Goal: Task Accomplishment & Management: Use online tool/utility

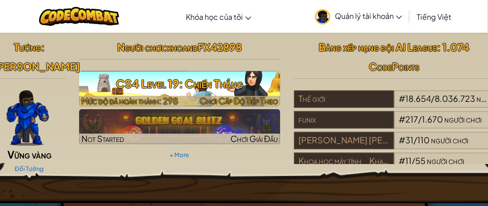
click at [155, 86] on h3 "CS4 Level 19: Chiến Thắng" at bounding box center [179, 83] width 201 height 21
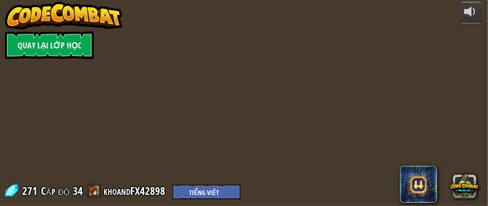
select select "vi"
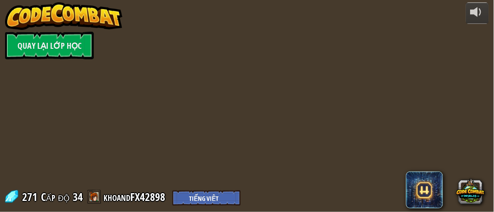
select select "vi"
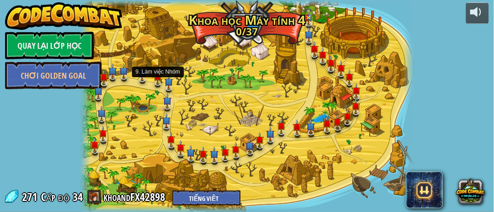
select select "vi"
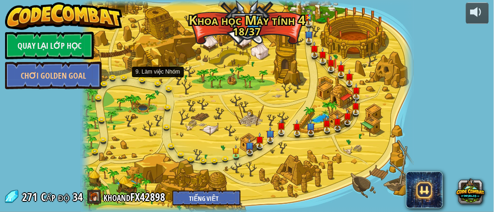
select select "vi"
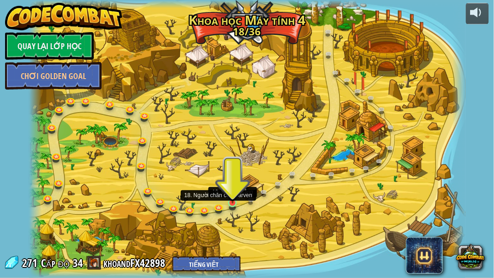
click at [233, 203] on img at bounding box center [233, 191] width 10 height 23
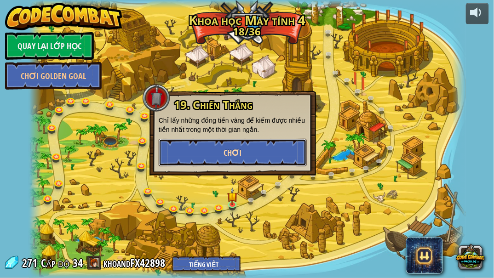
click at [235, 154] on span "Chơi" at bounding box center [232, 152] width 18 height 11
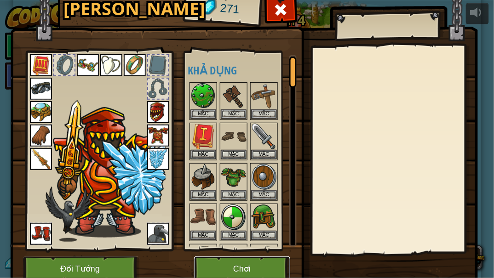
click at [225, 212] on button "Chơi" at bounding box center [242, 269] width 96 height 25
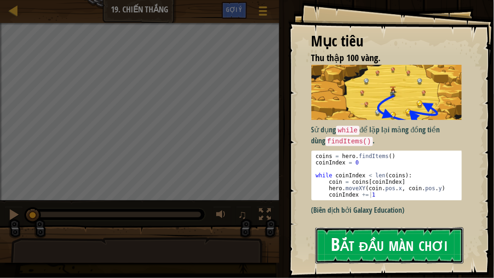
click at [335, 212] on button "Bắt đầu màn chơi" at bounding box center [389, 246] width 148 height 36
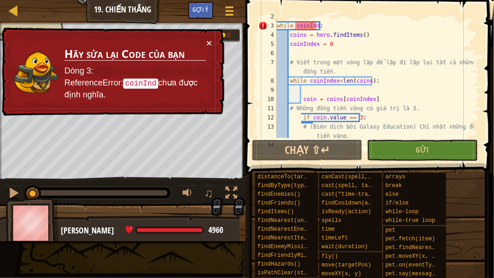
scroll to position [46, 0]
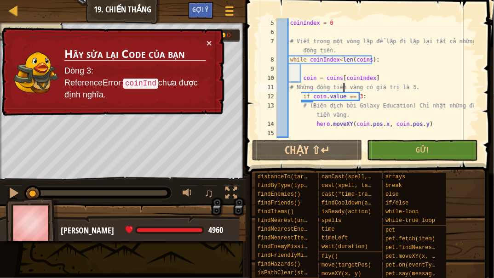
click at [345, 84] on div "coinIndex = 0 # Viết trong một vòng lặp để lặp đi lặp lại tất cả những đồng tiề…" at bounding box center [374, 87] width 199 height 138
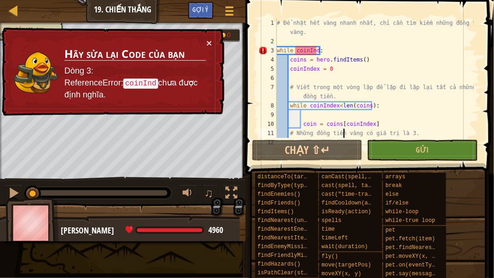
scroll to position [0, 0]
click at [209, 42] on button "×" at bounding box center [209, 43] width 6 height 10
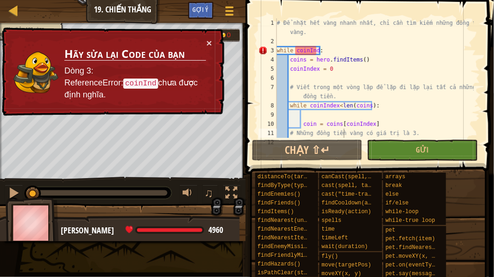
click at [315, 51] on div "# Để nhặt hết vàng nhanh nhất, chỉ cần tìm kiếm những đồng tiền vàng. while coi…" at bounding box center [374, 91] width 199 height 147
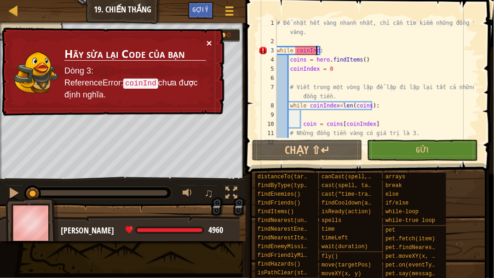
click at [210, 42] on button "×" at bounding box center [209, 43] width 6 height 10
click at [327, 50] on div "# Để nhặt hết vàng nhanh nhất, chỉ cần tìm kiếm những đồng tiền vàng. while coi…" at bounding box center [374, 91] width 199 height 147
drag, startPoint x: 316, startPoint y: 49, endPoint x: 295, endPoint y: 53, distance: 22.0
click at [295, 53] on div "# Để nhặt hết vàng nhanh nhất, chỉ cần tìm kiếm những đồng tiền vàng. while coi…" at bounding box center [374, 91] width 199 height 147
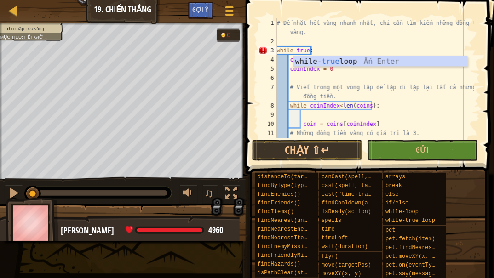
scroll to position [1, 30]
click at [326, 46] on div "# Để nhặt hết vàng nhanh nhất, chỉ cần tìm kiếm những đồng tiền vàng. while tru…" at bounding box center [374, 91] width 199 height 147
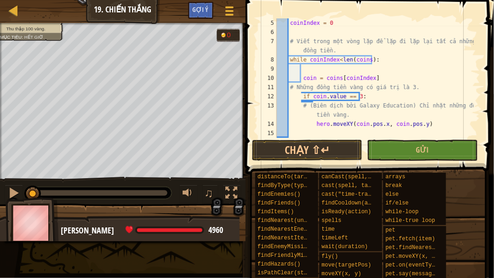
scroll to position [46, 0]
click at [298, 97] on div "coinIndex = 0 # Viết trong một vòng lặp để lặp đi lặp lại tất cả những đồng tiề…" at bounding box center [374, 87] width 199 height 138
click at [301, 104] on div "coinIndex = 0 # Viết trong một vòng lặp để lặp đi lặp lại tất cả những đồng tiề…" at bounding box center [374, 87] width 199 height 138
click at [300, 96] on div "coinIndex = 0 # Viết trong một vòng lặp để lặp đi lặp lại tất cả những đồng tiề…" at bounding box center [374, 87] width 199 height 138
click at [405, 146] on button "Gửi" at bounding box center [422, 150] width 110 height 21
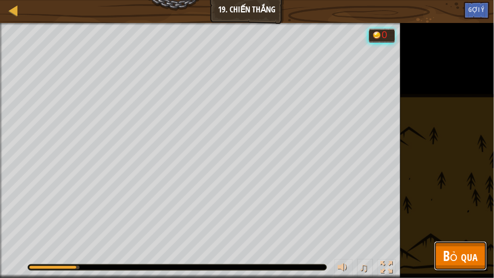
click at [458, 212] on span "Bỏ qua" at bounding box center [460, 255] width 34 height 19
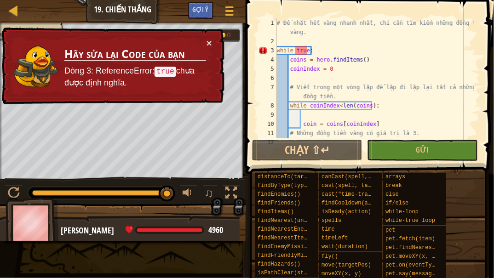
scroll to position [0, 0]
click at [298, 50] on div "# Để nhặt hết vàng nhanh nhất, chỉ cần tìm kiếm những đồng tiền vàng. while tru…" at bounding box center [374, 91] width 199 height 147
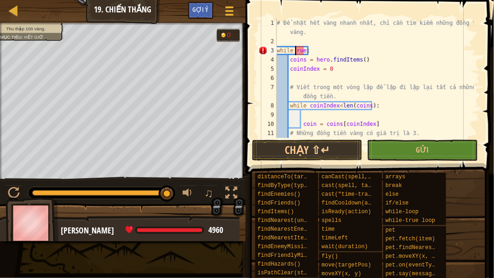
scroll to position [0, 0]
click at [317, 49] on div "# Để nhặt hết vàng nhanh nhất, chỉ cần tìm kiếm những đồng tiền vàng. while T r…" at bounding box center [374, 91] width 199 height 147
click at [300, 48] on div "# Để nhặt hết vàng nhanh nhất, chỉ cần tìm kiếm những đồng tiền vàng. while TTr…" at bounding box center [374, 91] width 199 height 147
type textarea "while True:"
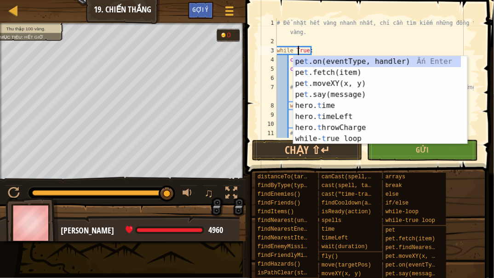
click at [345, 50] on div "# Để nhặt hết vàng nhanh nhất, chỉ cần tìm kiếm những đồng tiền vàng. while Tru…" at bounding box center [374, 91] width 199 height 147
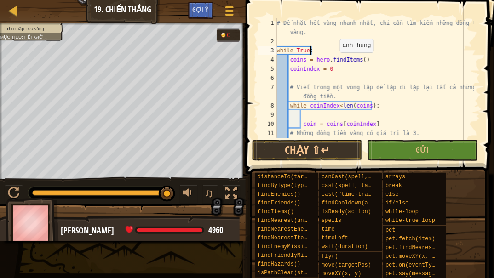
scroll to position [46, 0]
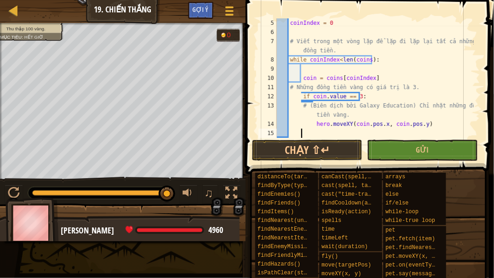
click at [342, 133] on div "coinIndex = 0 # Viết trong một vòng lặp để lặp đi lặp lại tất cả những đồng tiề…" at bounding box center [374, 87] width 199 height 138
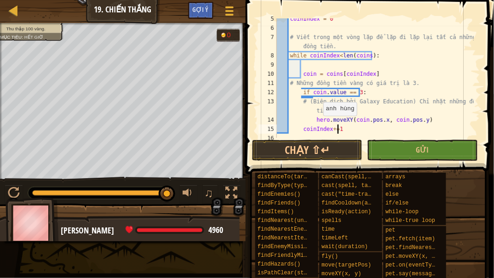
scroll to position [55, 0]
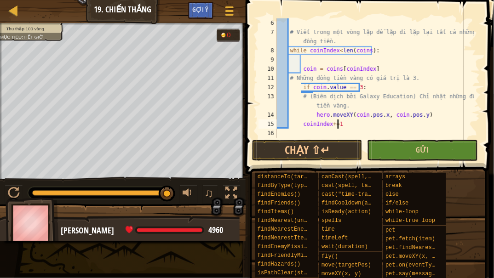
type textarea "coinIndex+=1"
click at [397, 149] on button "Gửi" at bounding box center [422, 150] width 110 height 21
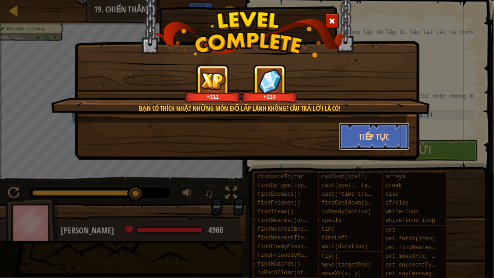
click at [371, 127] on button "Tiếp tục" at bounding box center [374, 137] width 71 height 28
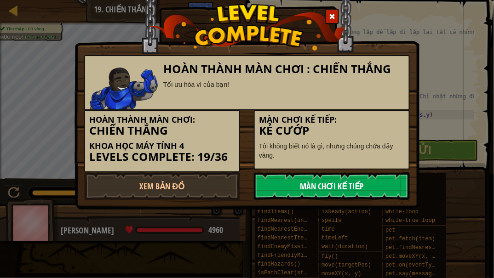
click at [299, 184] on link "Màn chơi kế tiếp" at bounding box center [332, 186] width 156 height 28
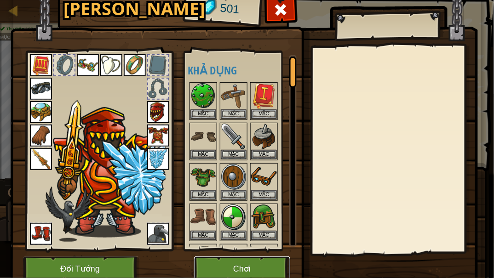
click at [242, 212] on button "Chơi" at bounding box center [242, 269] width 96 height 25
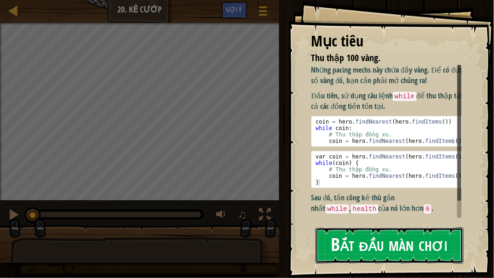
click at [384, 212] on button "Bắt đầu màn chơi" at bounding box center [389, 246] width 148 height 36
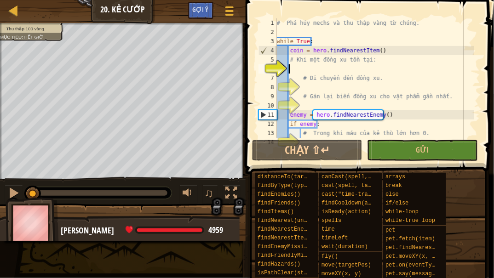
click at [334, 69] on div "# Phá hủy mechs và thu thập vàng từ chúng. while True : coin = hero . findNeare…" at bounding box center [374, 87] width 199 height 138
click at [318, 66] on div "# Phá hủy mechs và thu thập vàng từ chúng. while True : coin = hero . findNeare…" at bounding box center [374, 87] width 199 height 138
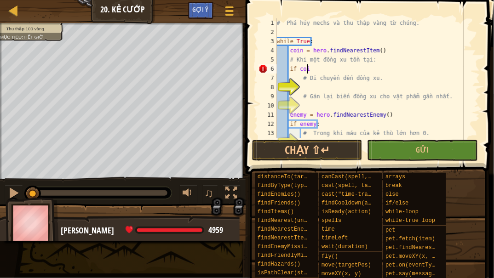
scroll to position [4, 2]
type textarea "if coin:"
click at [314, 85] on div "# Phá hủy mechs và thu thập vàng từ chúng. while True : coin = hero . findNeare…" at bounding box center [374, 87] width 199 height 138
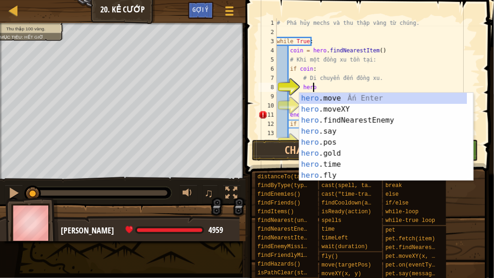
scroll to position [4, 3]
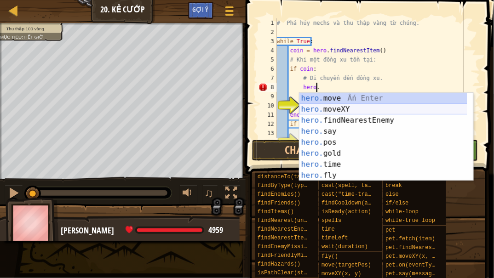
click at [332, 109] on div "hero. move Ấn Enter hero. moveXY Ấn Enter hero. findNearestEnemy Ấn Enter hero.…" at bounding box center [383, 148] width 168 height 110
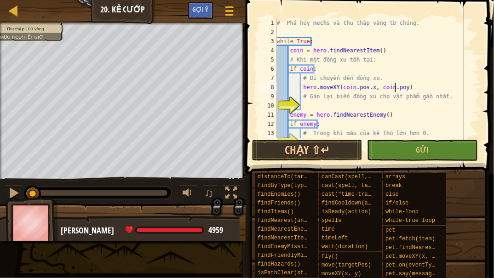
scroll to position [4, 10]
type textarea "hero.moveXY(coin.pos.x, coin.pos.y)"
click at [325, 102] on div "# Phá hủy mechs và thu thập vàng từ chúng. while True : coin = hero . findNeare…" at bounding box center [374, 87] width 199 height 138
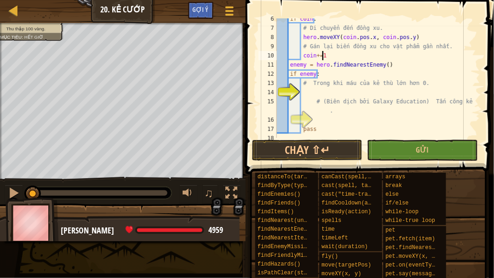
scroll to position [50, 0]
drag, startPoint x: 326, startPoint y: 54, endPoint x: 314, endPoint y: 55, distance: 11.5
click at [314, 55] on div "if coin : # Di chuyển đến đồng xu. hero . moveXY ( coin . pos . x , coin . pos …" at bounding box center [374, 83] width 199 height 138
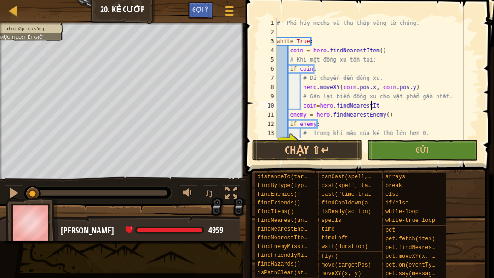
scroll to position [4, 7]
type textarea "coin=hero.findNearestItem()"
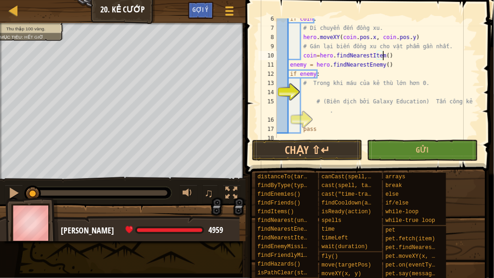
scroll to position [50, 0]
click at [330, 91] on div "if coin : # Di chuyển đến đồng xu. hero . moveXY ( coin . pos . x , coin . pos …" at bounding box center [374, 83] width 199 height 138
click at [241, 129] on div "Bản đồ Khoa học Máy tính 4 20. Kẻ Cướp Tuỳ chọn Xong Gợi ý 1 הההההההההההההההההה…" at bounding box center [247, 139] width 494 height 278
type textarea "pass"
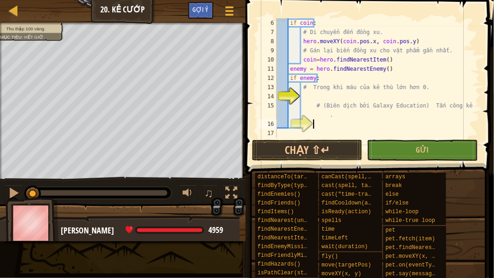
scroll to position [46, 0]
click at [321, 98] on div "if coin : # Di chuyển đến đồng xu. hero . moveXY ( coin . pos . x , coin . pos …" at bounding box center [374, 87] width 199 height 138
click at [340, 118] on div "if coin : # Di chuyển đến đồng xu. hero . moveXY ( coin . pos . x , coin . pos …" at bounding box center [374, 87] width 199 height 138
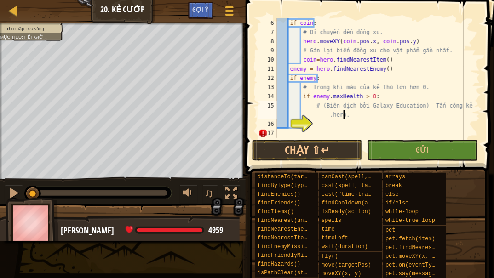
scroll to position [4, 17]
type textarea "# (Biên dịch bởi Galaxy Education) Tấn công kẻ địch"
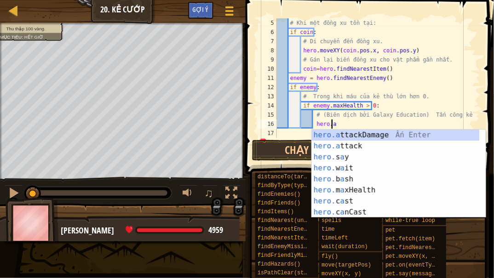
scroll to position [4, 4]
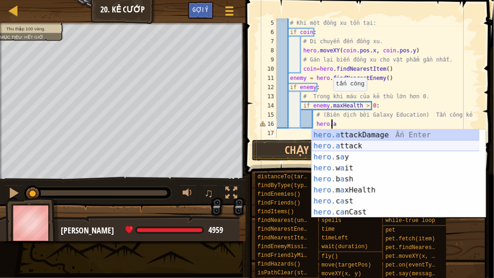
click at [382, 142] on div "hero.a ttackDamage Ấn Enter hero.a ttack Ấn Enter hero. s a y [DEMOGRAPHIC_DATA…" at bounding box center [396, 185] width 168 height 110
type textarea "hero.attack(enemy)"
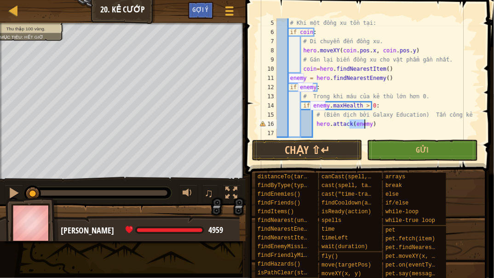
scroll to position [46, 0]
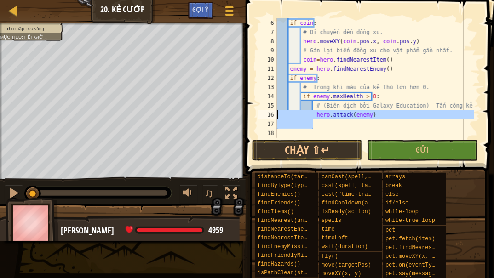
drag, startPoint x: 315, startPoint y: 121, endPoint x: 257, endPoint y: 120, distance: 58.4
click at [258, 120] on div "hero.attack(enemy) 6 7 8 9 10 11 12 13 14 15 16 17 18 if coin : # Di chuyển đến…" at bounding box center [368, 78] width 223 height 120
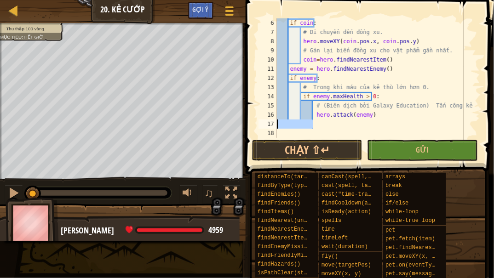
click at [322, 126] on div "if coin : # Di chuyển đến đồng xu. hero . moveXY ( coin . pos . x , coin . pos …" at bounding box center [374, 78] width 199 height 120
click at [401, 141] on button "Gửi" at bounding box center [422, 150] width 110 height 21
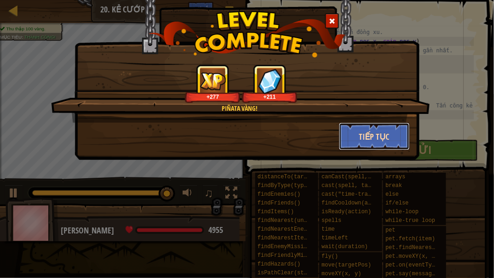
click at [380, 141] on button "Tiếp tục" at bounding box center [374, 137] width 71 height 28
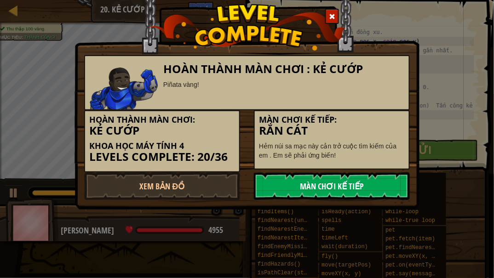
click at [304, 194] on link "Màn chơi kế tiếp" at bounding box center [332, 186] width 156 height 28
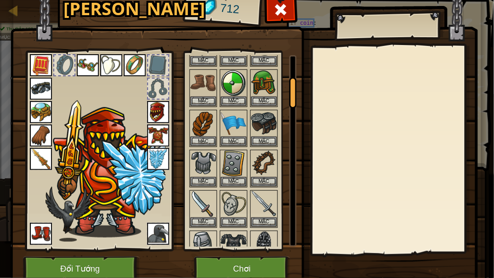
scroll to position [139, 0]
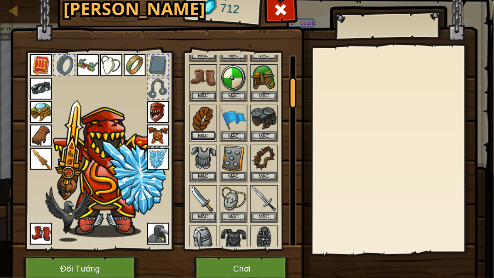
click at [200, 132] on button "Mặc" at bounding box center [203, 136] width 26 height 10
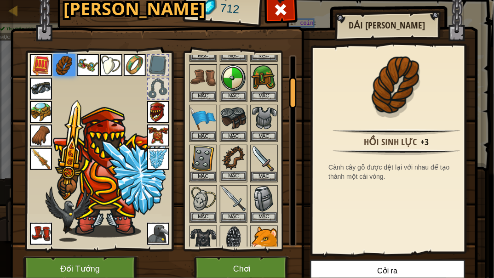
click at [228, 166] on img at bounding box center [234, 159] width 26 height 26
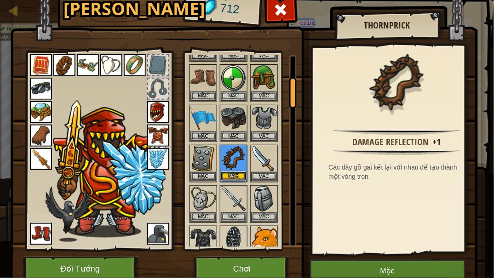
click at [230, 172] on button "Mặc" at bounding box center [234, 177] width 26 height 10
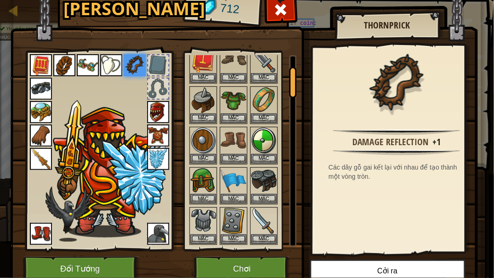
scroll to position [69, 0]
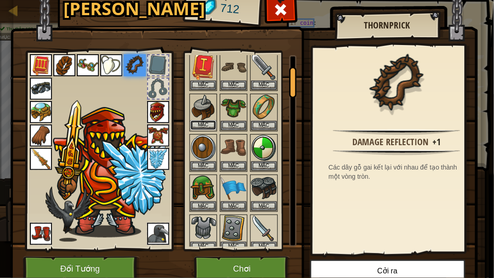
click at [201, 120] on button "Mặc" at bounding box center [203, 125] width 26 height 10
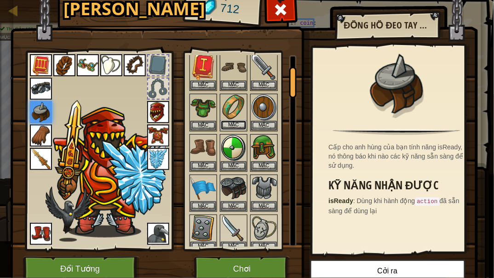
click at [233, 124] on button "Mặc" at bounding box center [234, 125] width 26 height 10
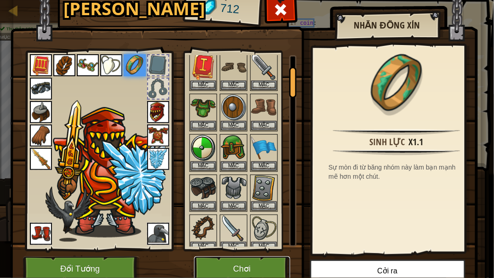
click at [245, 212] on button "Chơi" at bounding box center [242, 269] width 96 height 25
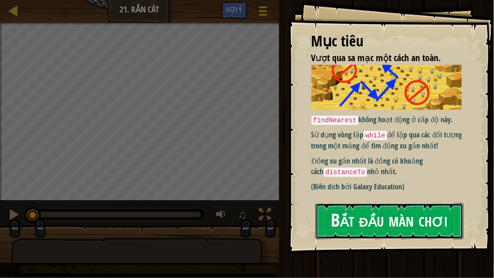
click at [359, 212] on button "Bắt đầu màn chơi" at bounding box center [389, 221] width 148 height 36
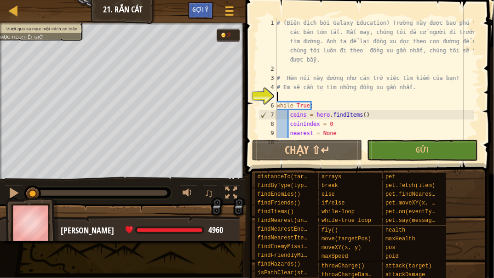
click at [287, 95] on div "# (Biên dịch bởi Galaxy Education) Trường này được bao phủ trong các bản tóm tắ…" at bounding box center [374, 105] width 199 height 175
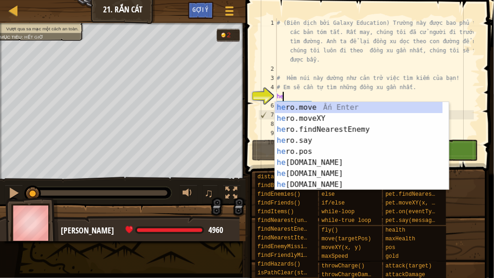
scroll to position [4, 0]
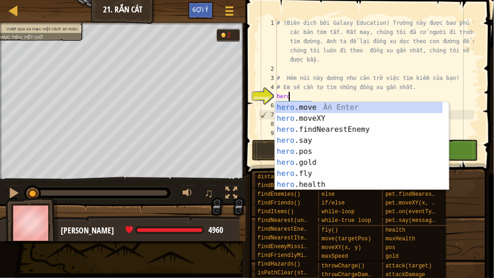
type textarea "hero."
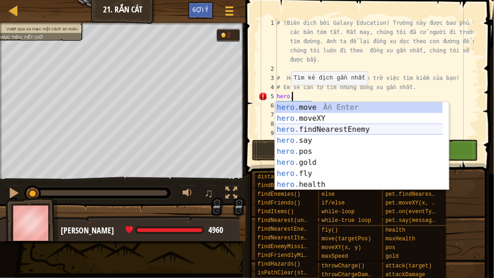
click at [308, 129] on div "hero. move Ấn Enter hero. moveXY Ấn Enter hero. findNearestEnemy Ấn Enter hero.…" at bounding box center [359, 157] width 168 height 110
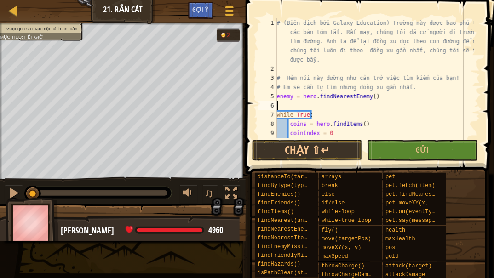
scroll to position [4, 0]
drag, startPoint x: 364, startPoint y: 98, endPoint x: 350, endPoint y: 99, distance: 14.3
click at [350, 99] on div "# (Biên dịch bởi Galaxy Education) Trường này được bao phủ trong các bản tóm tắ…" at bounding box center [374, 105] width 199 height 175
drag, startPoint x: 387, startPoint y: 98, endPoint x: 278, endPoint y: 97, distance: 109.5
click at [278, 97] on div "# (Biên dịch bởi Galaxy Education) Trường này được bao phủ trong các bản tóm tắ…" at bounding box center [374, 105] width 199 height 175
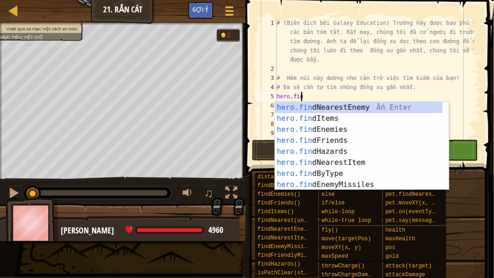
type textarea "hero.find"
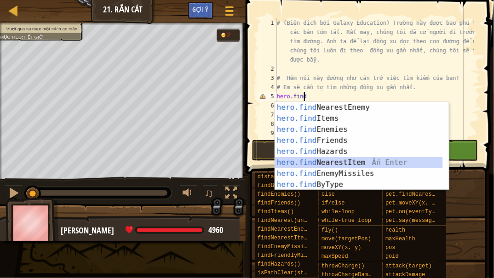
click at [350, 165] on div "hero.find NearestEnemy Ấn Enter hero.find Items Ấn Enter hero.find Enemies Ấn E…" at bounding box center [359, 157] width 168 height 110
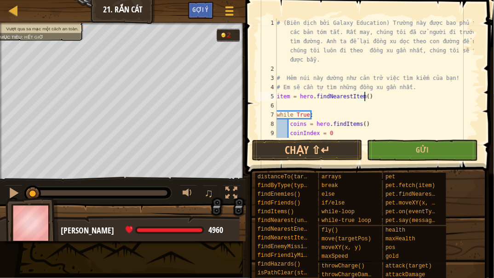
click at [308, 103] on div "# (Biên dịch bởi Galaxy Education) Trường này được bao phủ trong các bản tóm tắ…" at bounding box center [374, 105] width 199 height 175
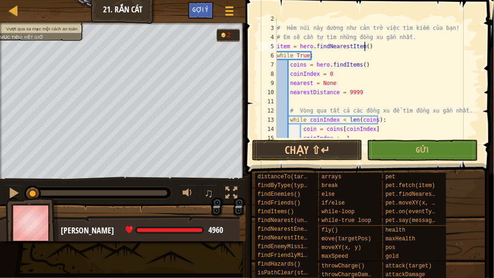
scroll to position [50, 0]
drag, startPoint x: 289, startPoint y: 45, endPoint x: 269, endPoint y: 46, distance: 19.8
click at [269, 46] on div "item = hero.findNearestItem() 2 3 4 5 6 7 8 9 10 11 12 13 14 15 16 # Hẻm núi nà…" at bounding box center [368, 78] width 223 height 120
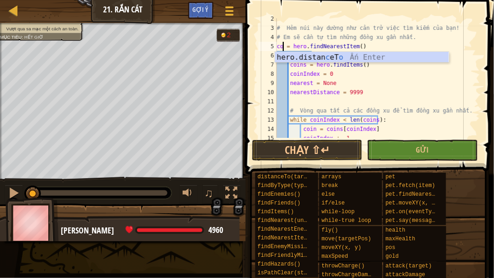
scroll to position [4, 0]
type textarea "coin = hero.findNearestItem()"
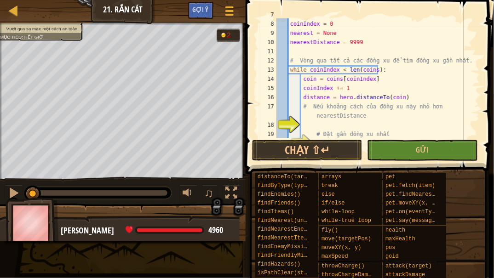
scroll to position [125, 0]
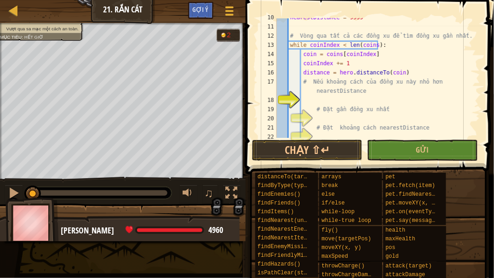
click at [332, 104] on div "nearestDistance = 9999 # Vòng qua tất cả các đồng xu để tìm đồng xu gần nhất. w…" at bounding box center [374, 82] width 199 height 138
click at [356, 102] on div "nearestDistance = 9999 # Vòng qua tất cả các đồng xu để tìm đồng xu gần nhất. w…" at bounding box center [374, 82] width 199 height 138
click at [392, 90] on div "nearestDistance = 9999 # Vòng qua tất cả các đồng xu để tìm đồng xu gần nhất. w…" at bounding box center [374, 82] width 199 height 138
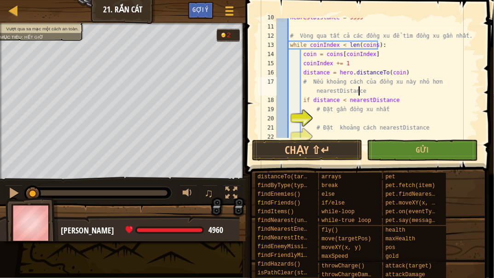
type textarea "# Nếu khoảng cách của đồng xu này nhỏ hơn nearestDistance"
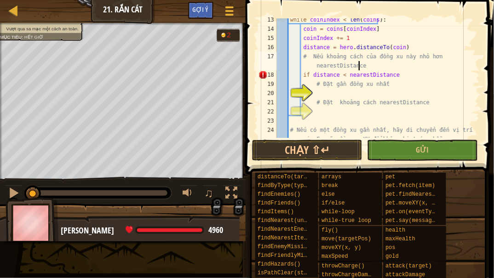
click at [365, 94] on div "while coinIndex < len ( coins ) : coin = coins [ coinIndex ] coinIndex += 1 dis…" at bounding box center [374, 88] width 199 height 147
click at [397, 75] on div "while coinIndex < len ( coins ) : coin = coins [ coinIndex ] coinIndex += 1 dis…" at bounding box center [374, 88] width 199 height 147
type textarea "if distance < nearestDistance:"
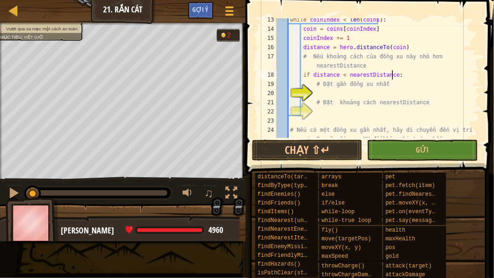
click at [348, 92] on div "while coinIndex < len ( coins ) : coin = coins [ coinIndex ] coinIndex += 1 dis…" at bounding box center [374, 88] width 199 height 147
click at [336, 112] on div "while coinIndex < len ( coins ) : coin = coins [ coinIndex ] coinIndex += 1 dis…" at bounding box center [374, 88] width 199 height 147
click at [337, 90] on div "while coinIndex < len ( coins ) : coin = coins [ coinIndex ] coinIndex += 1 dis…" at bounding box center [374, 88] width 199 height 147
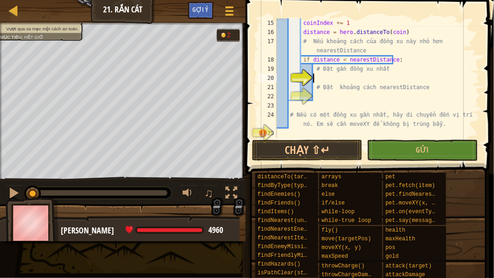
scroll to position [165, 0]
click at [306, 132] on div "coinIndex += 1 distance = hero . distanceTo ( coin ) # Nếu khoảng cách của đồng…" at bounding box center [374, 87] width 199 height 138
click at [322, 77] on div "coinIndex += 1 distance = hero . distanceTo ( coin ) # Nếu khoảng cách của đồng…" at bounding box center [374, 87] width 199 height 138
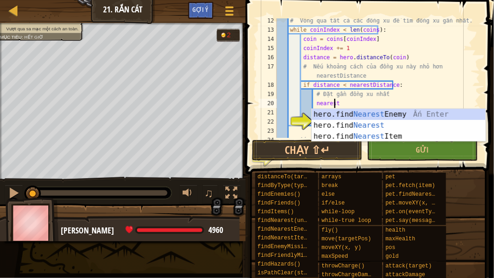
scroll to position [4, 4]
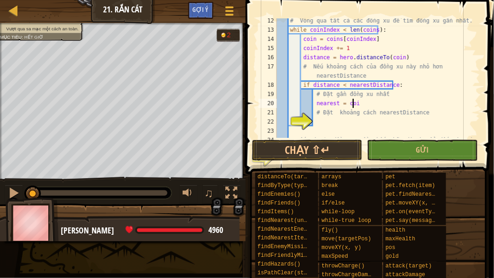
type textarea "nearest = coin"
click at [327, 119] on div "# Vòng qua tất cả các đồng xu để tìm đồng xu gần nhất. while coinIndex < len ( …" at bounding box center [374, 89] width 199 height 147
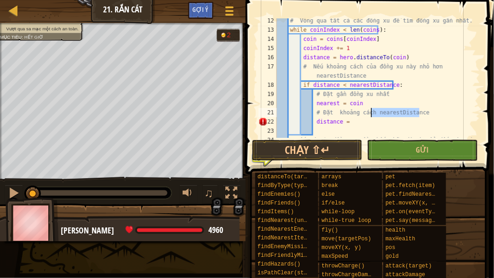
drag, startPoint x: 420, startPoint y: 112, endPoint x: 371, endPoint y: 116, distance: 48.9
click at [371, 116] on div "# Vòng qua tất cả các đồng xu để tìm đồng xu gần nhất. while coinIndex < len ( …" at bounding box center [374, 89] width 199 height 147
click at [355, 126] on div "# Vòng qua tất cả các đồng xu để tìm đồng xu gần nhất. while coinIndex < len ( …" at bounding box center [374, 89] width 199 height 147
paste textarea "nearestDistance"
type textarea "distance = nearestDistance"
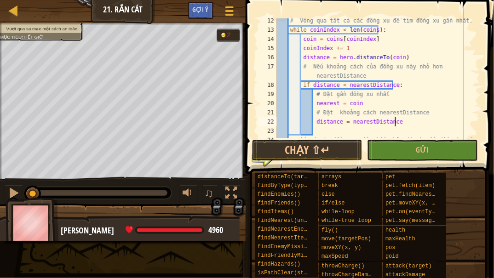
scroll to position [165, 0]
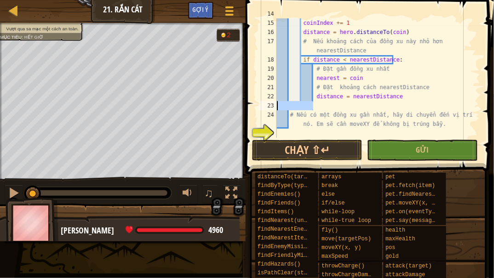
drag, startPoint x: 335, startPoint y: 106, endPoint x: 269, endPoint y: 106, distance: 65.8
click at [269, 106] on div "distance = nearestDistance 14 15 16 17 18 19 20 21 22 23 24 25 coin = coins [ c…" at bounding box center [368, 78] width 223 height 120
type textarea "distance = nearestDistance"
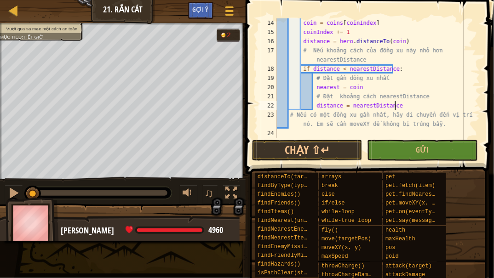
scroll to position [156, 0]
click at [289, 134] on div "coin = coins [ coinIndex ] coinIndex += 1 distance = hero . distanceTo ( coin )…" at bounding box center [374, 87] width 199 height 138
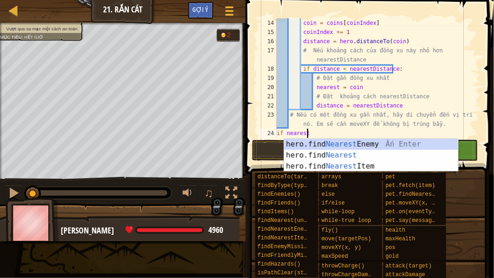
type textarea "if nearest:"
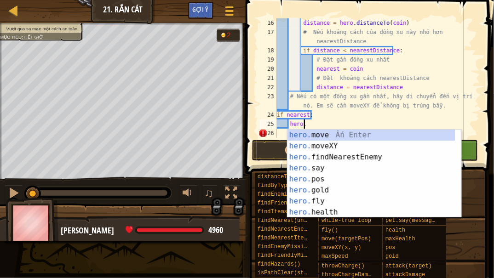
scroll to position [4, 1]
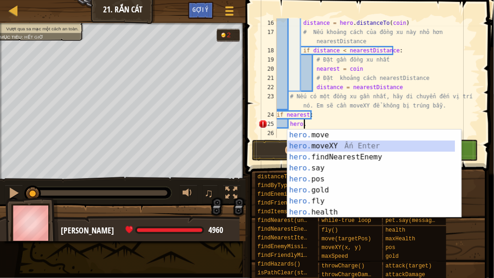
click at [318, 142] on div "hero. move Ấn Enter hero. moveXY Ấn Enter hero. findNearestEnemy Ấn Enter hero.…" at bounding box center [371, 185] width 168 height 110
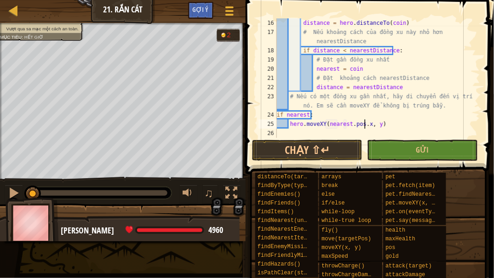
scroll to position [4, 7]
click at [371, 123] on div "distance = hero . distanceTo ( coin ) # Nếu khoảng cách của đồng xu này nhỏ hơn…" at bounding box center [374, 87] width 199 height 138
click at [381, 145] on button "Gửi" at bounding box center [422, 150] width 110 height 21
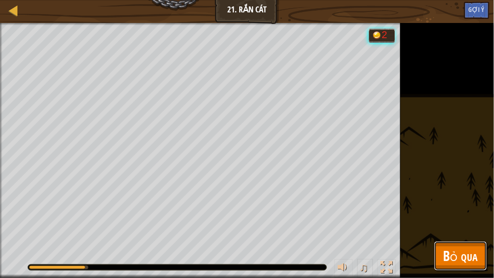
click at [460, 212] on span "Bỏ qua" at bounding box center [460, 255] width 34 height 19
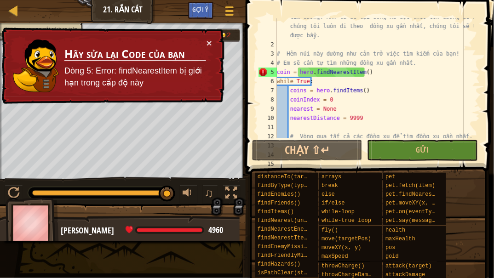
scroll to position [0, 0]
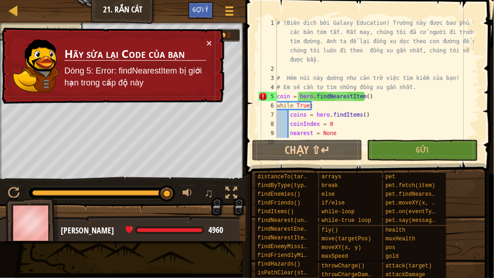
type textarea "coin = hero.findNearestItem()"
drag, startPoint x: 378, startPoint y: 94, endPoint x: 262, endPoint y: 98, distance: 115.9
click at [262, 98] on div "coin = hero.findNearestItem() 1 2 3 4 5 6 7 8 9 10 # (Biên dịch bởi Galaxy Educ…" at bounding box center [368, 78] width 223 height 120
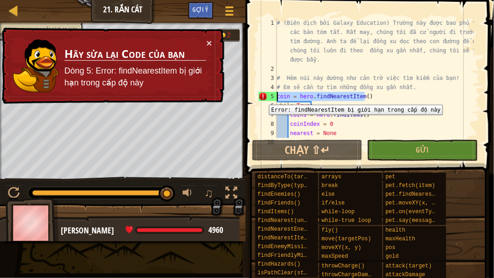
scroll to position [4, 0]
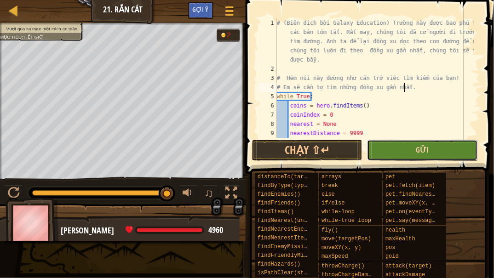
click at [426, 151] on span "Gửi" at bounding box center [422, 150] width 13 height 10
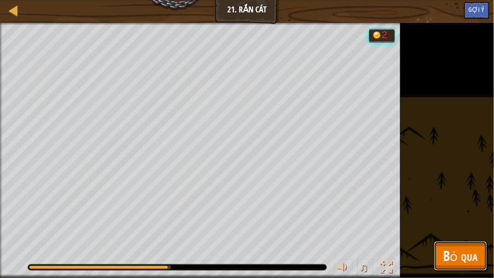
click at [467, 212] on span "Bỏ qua" at bounding box center [460, 255] width 34 height 19
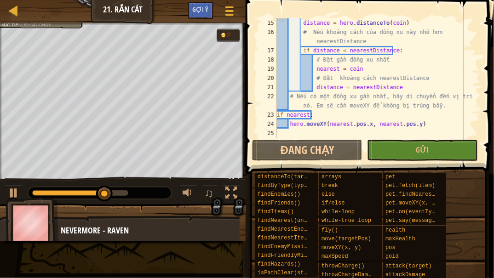
scroll to position [165, 0]
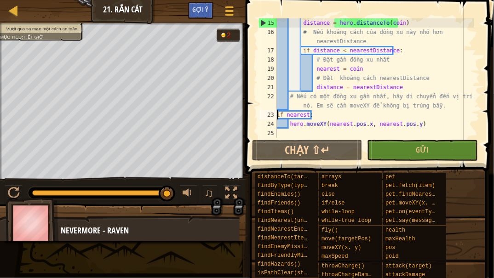
click at [277, 114] on div "distance = hero . distanceTo ( coin ) # Nếu khoảng cách của đồng xu này nhỏ hơn…" at bounding box center [374, 87] width 199 height 138
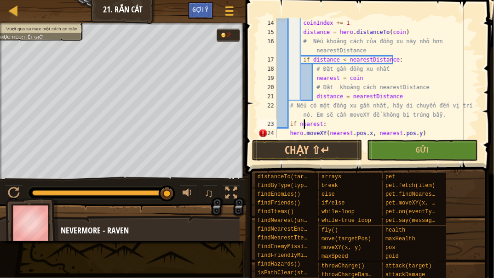
click at [304, 120] on div "coinIndex += 1 distance = hero . distanceTo ( coin ) # Nếu khoảng cách của đồng…" at bounding box center [374, 87] width 199 height 138
click at [287, 113] on div "coinIndex += 1 distance = hero . distanceTo ( coin ) # Nếu khoảng cách của đồng…" at bounding box center [374, 87] width 199 height 138
click at [288, 134] on div "coinIndex += 1 distance = hero . distanceTo ( coin ) # Nếu khoảng cách của đồng…" at bounding box center [374, 87] width 199 height 138
click at [383, 109] on div "coinIndex += 1 distance = hero . distanceTo ( coin ) # Nếu khoảng cách của đồng…" at bounding box center [374, 87] width 199 height 138
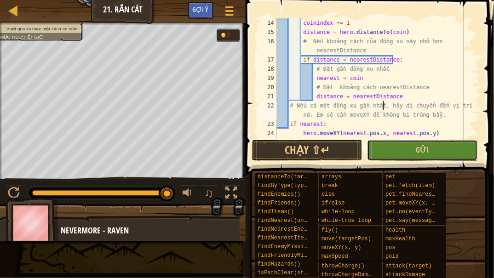
click at [406, 152] on button "Gửi" at bounding box center [422, 150] width 110 height 21
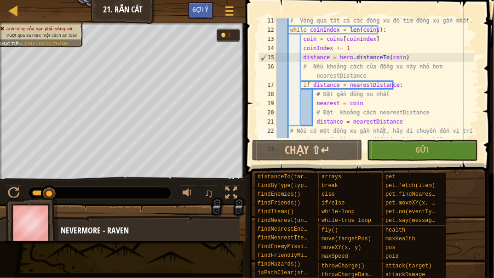
scroll to position [131, 0]
click at [315, 122] on div "# Vòng qua tất cả các đồng xu để tìm đồng xu gần nhất. while coinIndex < len ( …" at bounding box center [374, 89] width 199 height 147
drag, startPoint x: 398, startPoint y: 122, endPoint x: 346, endPoint y: 122, distance: 52.0
click at [346, 122] on div "# Vòng qua tất cả các đồng xu để tìm đồng xu gần nhất. while coinIndex < len ( …" at bounding box center [374, 89] width 199 height 147
drag, startPoint x: 337, startPoint y: 122, endPoint x: 315, endPoint y: 122, distance: 21.2
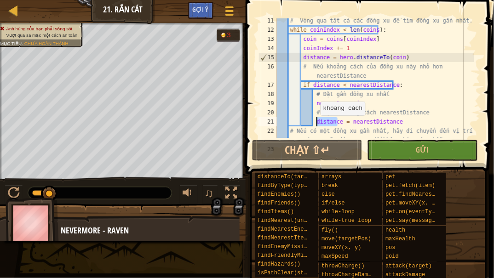
click at [315, 122] on div "# Vòng qua tất cả các đồng xu để tìm đồng xu gần nhất. while coinIndex < len ( …" at bounding box center [374, 89] width 199 height 147
click at [315, 122] on div "# Vòng qua tất cả các đồng xu để tìm đồng xu gần nhất. while coinIndex < len ( …" at bounding box center [374, 78] width 199 height 120
drag, startPoint x: 315, startPoint y: 122, endPoint x: 337, endPoint y: 120, distance: 22.2
click at [337, 120] on div "# Vòng qua tất cả các đồng xu để tìm đồng xu gần nhất. while coinIndex < len ( …" at bounding box center [374, 89] width 199 height 147
paste textarea "nearestDistance"
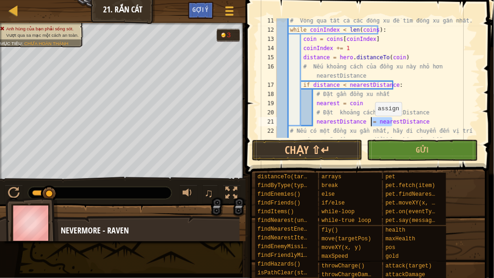
drag, startPoint x: 392, startPoint y: 121, endPoint x: 371, endPoint y: 122, distance: 21.6
click at [371, 122] on div "# Vòng qua tất cả các đồng xu để tìm đồng xu gần nhất. while coinIndex < len ( …" at bounding box center [374, 89] width 199 height 147
click at [376, 121] on div "# Vòng qua tất cả các đồng xu để tìm đồng xu gần nhất. while coinIndex < len ( …" at bounding box center [374, 89] width 199 height 147
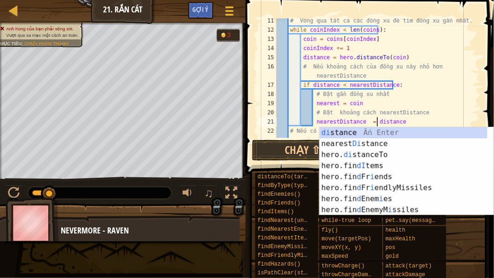
click at [371, 107] on div "# Vòng qua tất cả các đồng xu để tìm đồng xu gần nhất. while coinIndex < len ( …" at bounding box center [374, 89] width 199 height 147
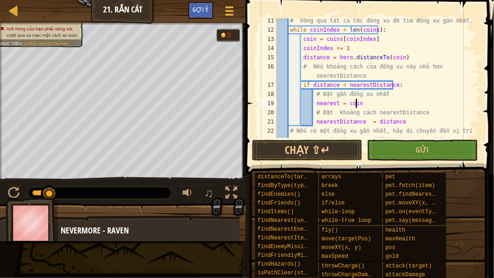
scroll to position [4, 6]
type textarea "nearest = coin"
click at [407, 152] on button "Gửi" at bounding box center [422, 150] width 110 height 21
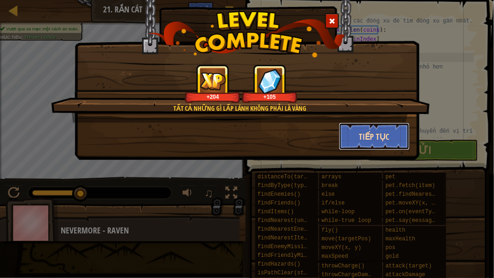
click at [384, 142] on button "Tiếp tục" at bounding box center [374, 137] width 71 height 28
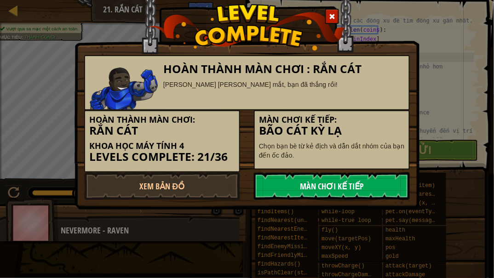
click at [323, 190] on link "Màn chơi kế tiếp" at bounding box center [332, 186] width 156 height 28
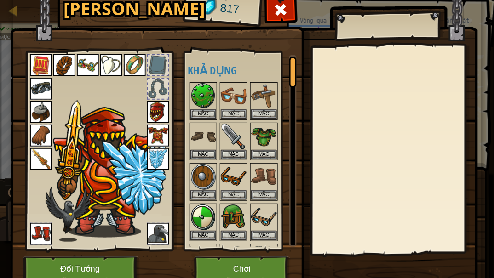
click at [131, 67] on img at bounding box center [135, 65] width 22 height 22
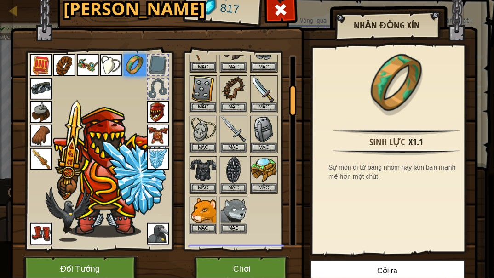
scroll to position [139, 0]
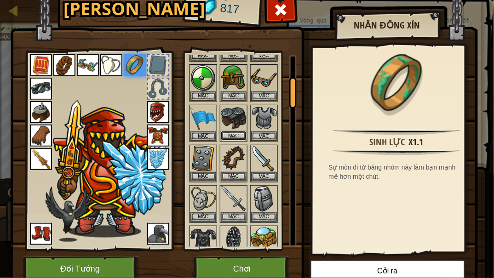
click at [232, 132] on button "Mặc" at bounding box center [234, 136] width 26 height 10
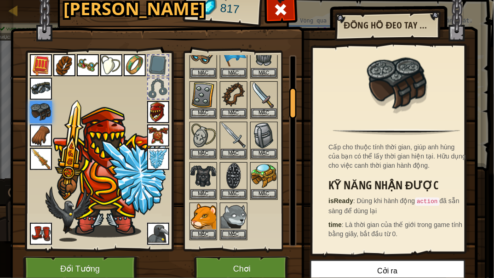
scroll to position [209, 0]
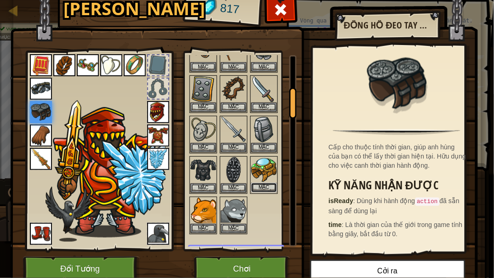
click at [263, 183] on button "Mặc" at bounding box center [264, 188] width 26 height 10
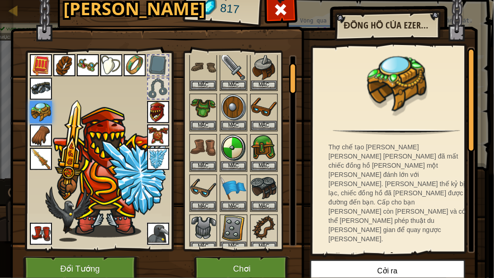
scroll to position [0, 0]
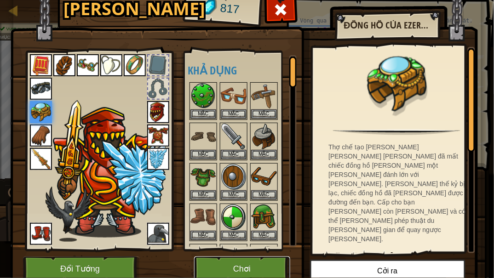
click at [239, 212] on button "Chơi" at bounding box center [242, 269] width 96 height 25
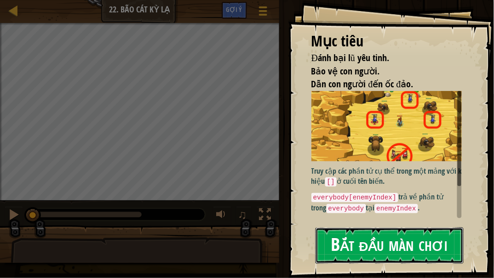
click at [355, 212] on button "Bắt đầu màn chơi" at bounding box center [389, 246] width 148 height 36
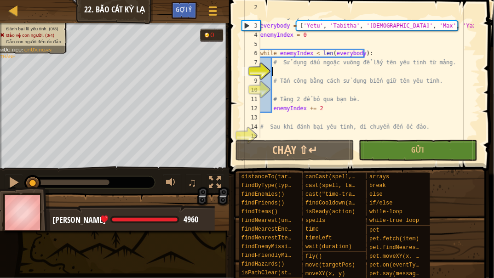
scroll to position [27, 0]
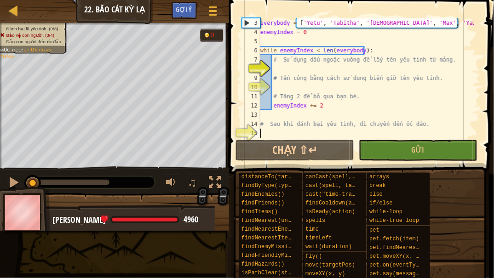
click at [262, 131] on div "everybody = [ 'Yetu' , 'Tabitha' , 'Rasha' , 'Max' , 'Yazul' , 'Todd' ] enemyIn…" at bounding box center [366, 87] width 216 height 138
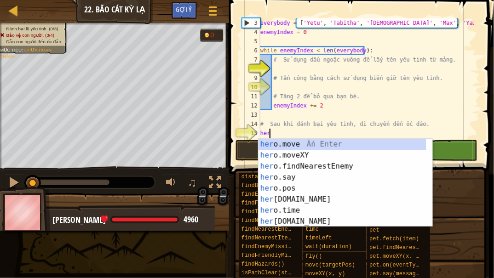
scroll to position [4, 0]
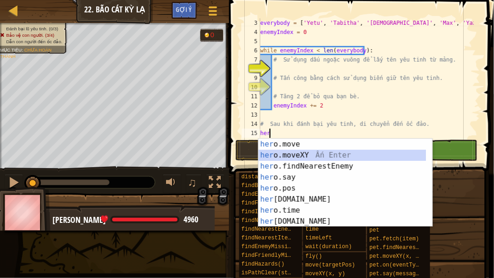
click at [267, 151] on div "her o.move Ấn Enter her o.moveXY Ấn Enter her o.findNearestEnemy Ấn Enter her o…" at bounding box center [342, 194] width 168 height 110
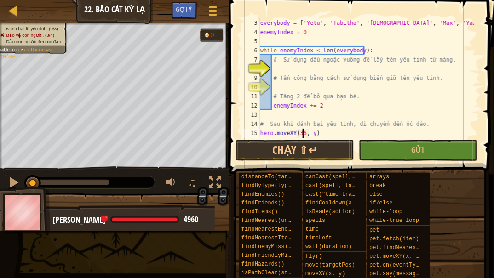
scroll to position [4, 3]
click at [312, 134] on div "everybody = [ 'Yetu' , 'Tabitha' , 'Rasha' , 'Max' , 'Yazul' , 'Todd' ] enemyIn…" at bounding box center [366, 87] width 216 height 138
type textarea "hero.moveXY(36, 53)"
click at [331, 112] on div "everybody = [ 'Yetu' , 'Tabitha' , 'Rasha' , 'Max' , 'Yazul' , 'Todd' ] enemyIn…" at bounding box center [366, 87] width 216 height 138
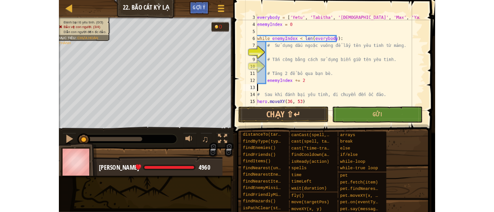
scroll to position [4, 0]
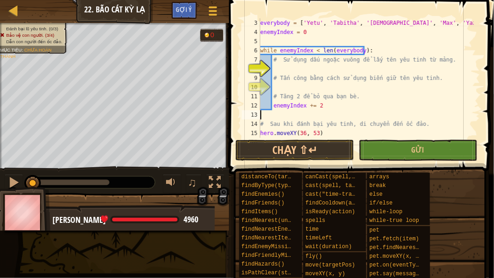
click at [332, 86] on div "everybody = [ 'Yetu' , 'Tabitha' , 'Rasha' , 'Max' , 'Yazul' , 'Todd' ] enemyIn…" at bounding box center [366, 87] width 216 height 138
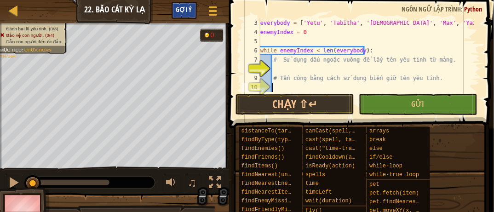
click at [187, 11] on span "Gợi ý" at bounding box center [184, 9] width 16 height 9
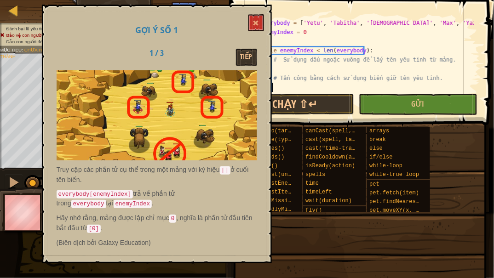
scroll to position [0, 0]
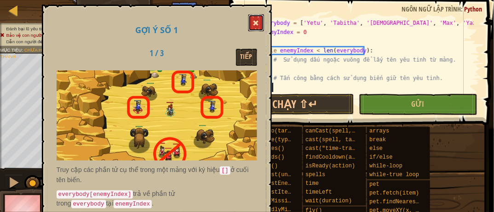
click at [263, 19] on button at bounding box center [256, 22] width 16 height 17
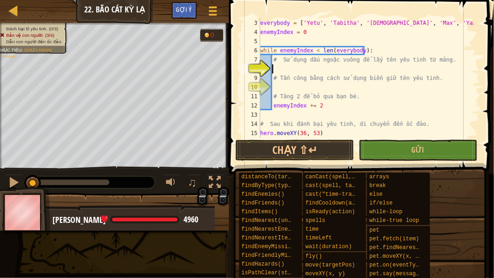
click at [279, 70] on div "everybody = [ 'Yetu' , 'Tabitha' , 'Rasha' , 'Max' , 'Yazul' , 'Todd' ] enemyIn…" at bounding box center [366, 87] width 216 height 138
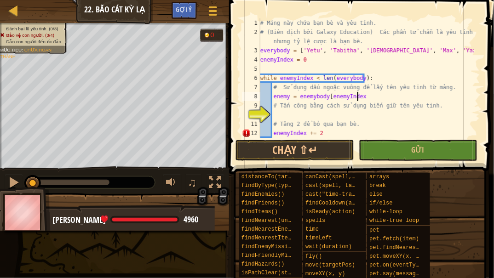
scroll to position [4, 7]
type textarea "enemy = enemybody[enemyIndex]"
click at [282, 114] on div "# Mảng này chứa bạn bè và yêu tinh. # (Biên dịch bởi Galaxy Education) Các phần…" at bounding box center [366, 87] width 216 height 138
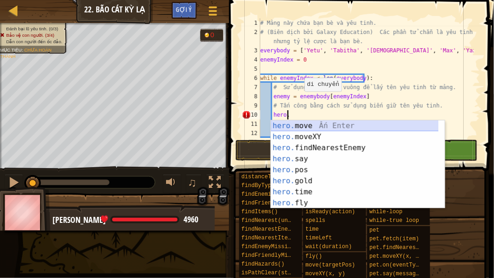
scroll to position [4, 2]
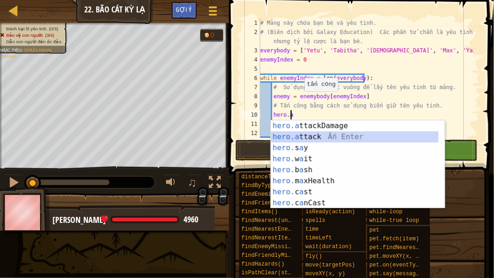
click at [304, 134] on div "hero.a ttackDamage Ấn Enter hero.a ttack Ấn Enter hero. s a y [DEMOGRAPHIC_DATA…" at bounding box center [355, 175] width 168 height 110
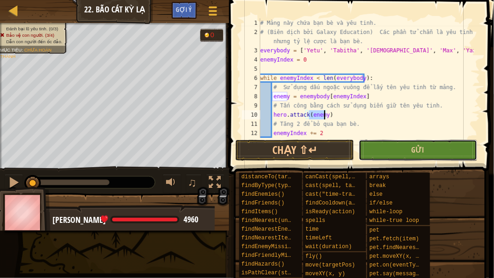
click at [393, 148] on button "Gửi" at bounding box center [418, 150] width 119 height 21
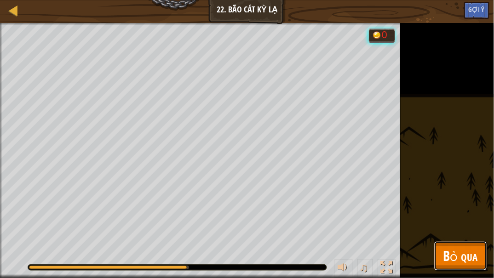
click at [458, 212] on span "Bỏ qua" at bounding box center [460, 255] width 34 height 19
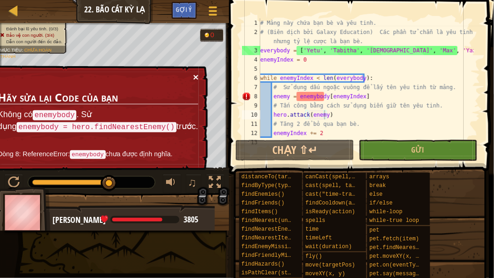
click at [195, 76] on button "×" at bounding box center [196, 77] width 6 height 10
drag, startPoint x: 312, startPoint y: 96, endPoint x: 297, endPoint y: 100, distance: 15.3
click at [297, 100] on div "# Mảng này chứa bạn bè và yêu tinh. # (Biên dịch bởi Galaxy Education) Các phần…" at bounding box center [366, 87] width 216 height 138
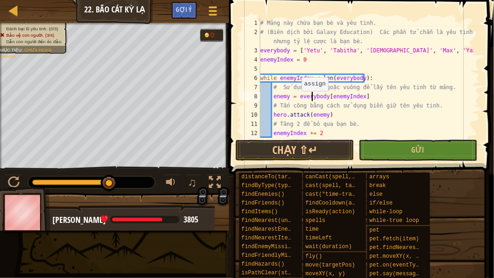
scroll to position [4, 4]
type textarea "enemy = everybody[enemyIndex]"
click at [408, 156] on button "Gửi" at bounding box center [418, 150] width 119 height 21
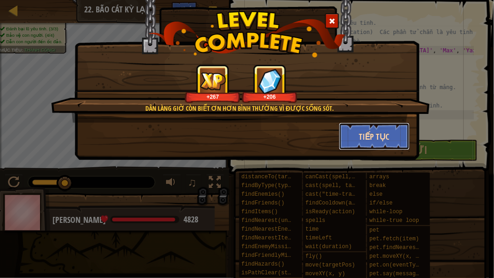
click at [367, 137] on button "Tiếp tục" at bounding box center [374, 137] width 71 height 28
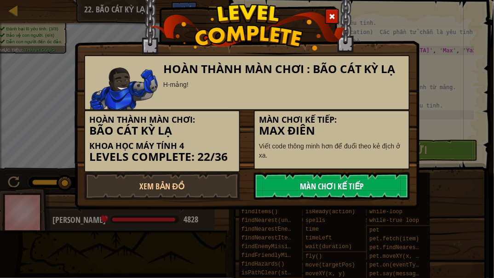
click at [310, 186] on link "Màn chơi kế tiếp" at bounding box center [332, 186] width 156 height 28
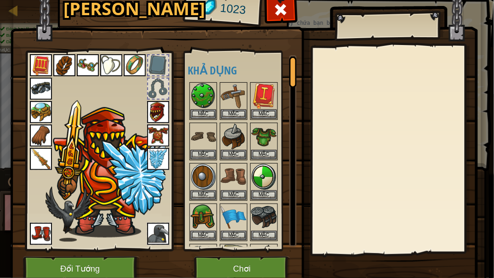
click at [130, 64] on img at bounding box center [135, 65] width 22 height 22
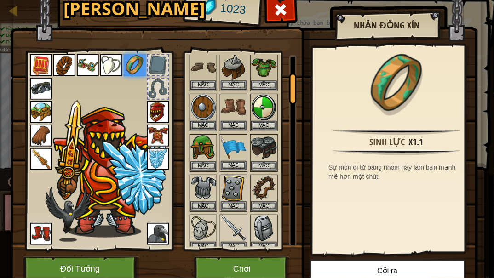
scroll to position [139, 0]
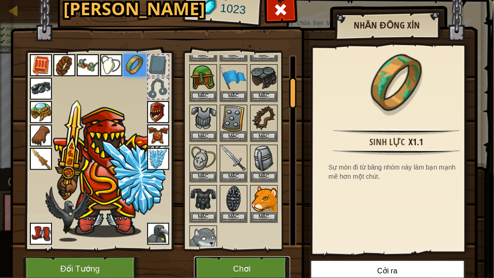
click at [239, 212] on button "Chơi" at bounding box center [242, 269] width 96 height 25
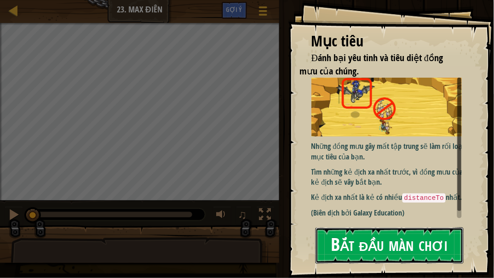
click at [372, 212] on button "Bắt đầu màn chơi" at bounding box center [389, 246] width 148 height 36
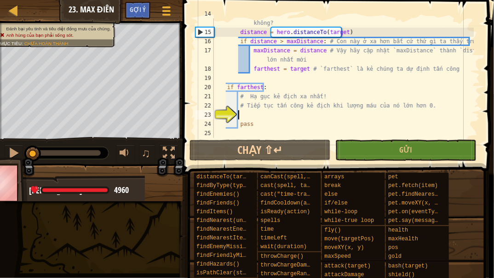
scroll to position [128, 0]
click at [247, 114] on div "# Kẻ địch này có xa hơn kẻ địch xa nhất mà chúng ta từng thấy cho đến nay không…" at bounding box center [343, 82] width 262 height 147
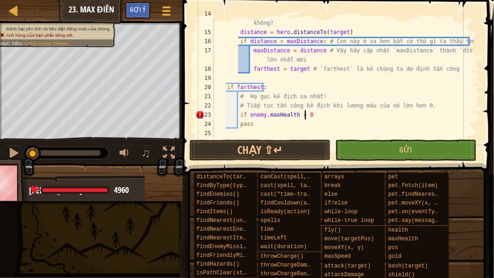
scroll to position [4, 7]
type textarea "if enemy.maxHealth > 0:"
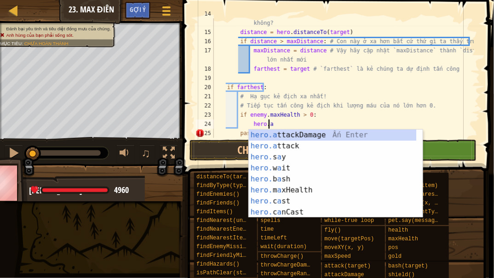
scroll to position [4, 4]
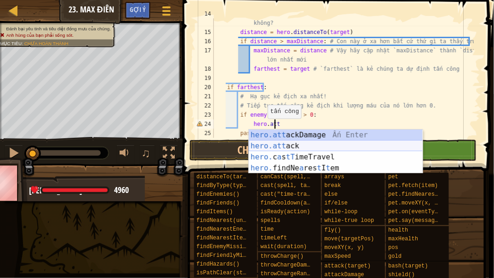
click at [294, 146] on div "hero.att ackDamage Ấn Enter hero.att ack Ấn Enter hero. c a s tT imeTravel Ấn E…" at bounding box center [336, 163] width 174 height 66
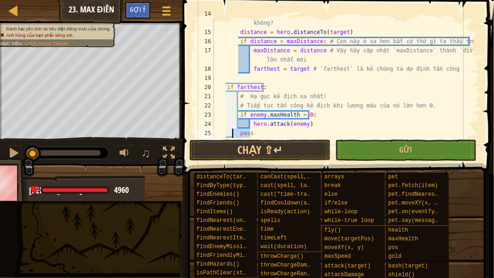
drag, startPoint x: 265, startPoint y: 132, endPoint x: 183, endPoint y: 132, distance: 82.3
click at [184, 132] on div "hero.attack(enemy) 14 15 16 17 18 19 20 21 22 23 24 25 26 # Kẻ địch này có xa h…" at bounding box center [337, 105] width 314 height 201
type textarea "pass"
click at [397, 144] on button "Gửi" at bounding box center [405, 150] width 141 height 21
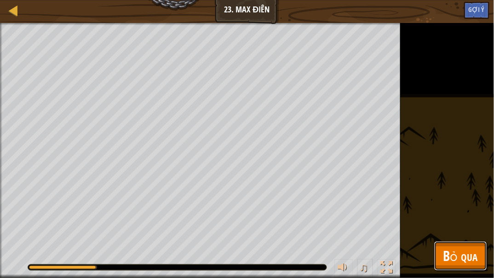
click at [458, 212] on span "Bỏ qua" at bounding box center [460, 255] width 34 height 19
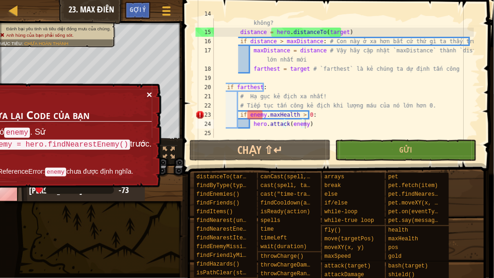
click at [148, 92] on button "×" at bounding box center [150, 95] width 6 height 10
drag, startPoint x: 263, startPoint y: 116, endPoint x: 247, endPoint y: 115, distance: 16.1
click at [247, 115] on div "# Kẻ địch này có xa hơn kẻ địch xa nhất mà chúng ta từng thấy cho đến nay không…" at bounding box center [343, 82] width 262 height 147
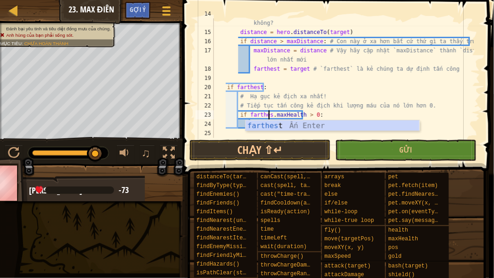
scroll to position [4, 5]
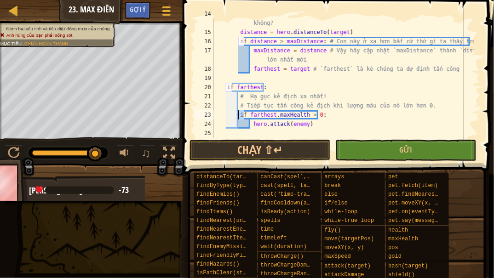
drag, startPoint x: 245, startPoint y: 114, endPoint x: 239, endPoint y: 114, distance: 5.5
click at [239, 114] on div "# Kẻ địch này có xa hơn kẻ địch xa nhất mà chúng ta từng thấy cho đến nay không…" at bounding box center [343, 82] width 262 height 147
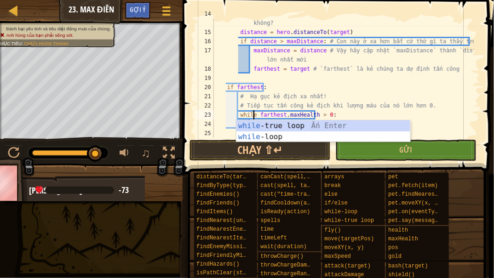
scroll to position [4, 3]
click at [354, 117] on div "# Kẻ địch này có xa hơn kẻ địch xa nhất mà chúng ta từng thấy cho đến nay không…" at bounding box center [343, 82] width 262 height 147
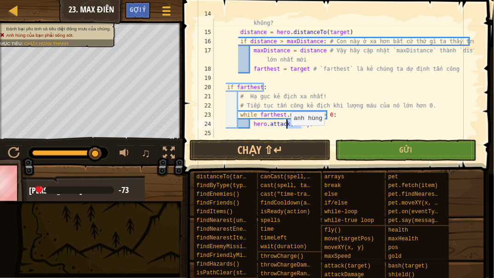
drag, startPoint x: 302, startPoint y: 126, endPoint x: 287, endPoint y: 126, distance: 15.2
click at [287, 126] on div "# Kẻ địch này có xa hơn kẻ địch xa nhất mà chúng ta từng thấy cho đến nay không…" at bounding box center [343, 82] width 262 height 147
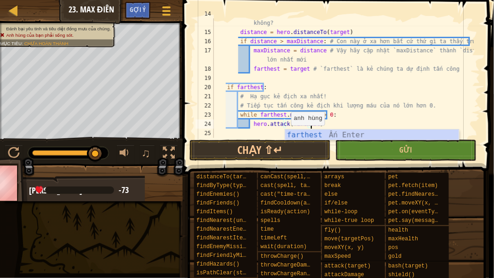
scroll to position [4, 7]
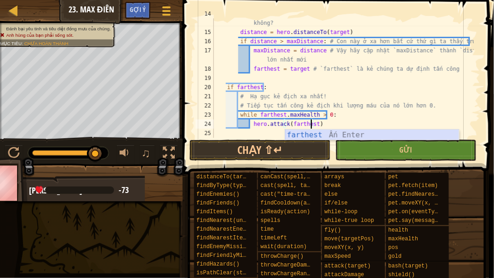
click at [316, 132] on div "farthest Ấn Enter" at bounding box center [372, 146] width 174 height 33
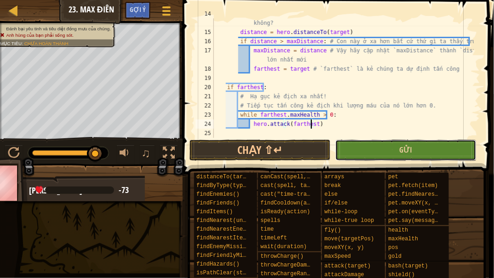
click at [364, 152] on button "Gửi" at bounding box center [405, 150] width 141 height 21
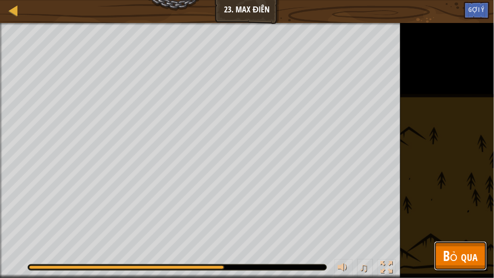
click at [462, 212] on span "Bỏ qua" at bounding box center [460, 255] width 34 height 19
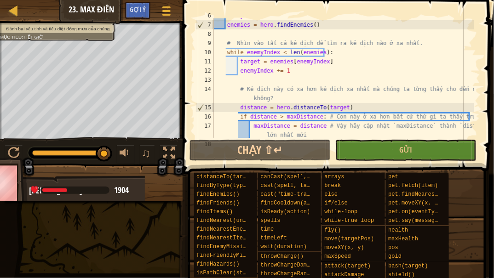
scroll to position [128, 0]
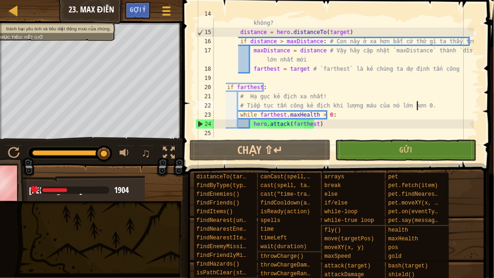
click at [419, 107] on div "# Kẻ địch này có xa hơn kẻ địch xa nhất mà chúng ta từng thấy cho đến nay không…" at bounding box center [343, 82] width 262 height 147
drag, startPoint x: 292, startPoint y: 114, endPoint x: 285, endPoint y: 115, distance: 7.4
click at [285, 115] on div "# Kẻ địch này có xa hơn kẻ địch xa nhất mà chúng ta từng thấy cho đến nay không…" at bounding box center [343, 82] width 262 height 147
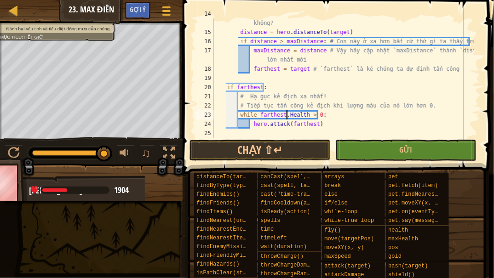
click at [287, 115] on div "# Kẻ địch này có xa hơn kẻ địch xa nhất mà chúng ta từng thấy cho đến nay không…" at bounding box center [343, 82] width 262 height 147
type textarea "while [DOMAIN_NAME] > 0:"
click at [354, 144] on button "Gửi" at bounding box center [405, 150] width 141 height 21
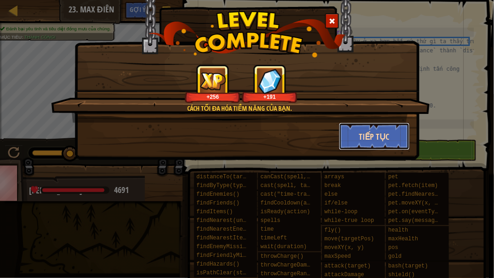
click at [371, 132] on button "Tiếp tục" at bounding box center [374, 137] width 71 height 28
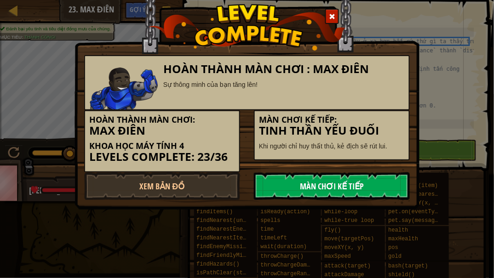
click at [343, 193] on link "Màn chơi kế tiếp" at bounding box center [332, 186] width 156 height 28
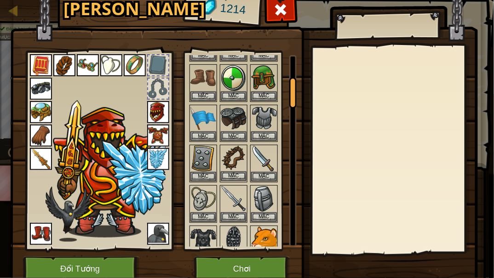
scroll to position [69, 0]
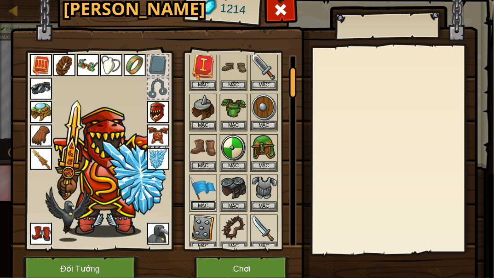
click at [201, 201] on button "Mặc" at bounding box center [203, 206] width 26 height 10
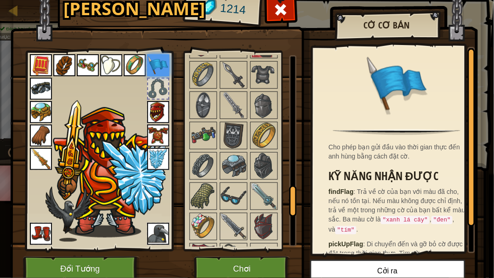
scroll to position [836, 0]
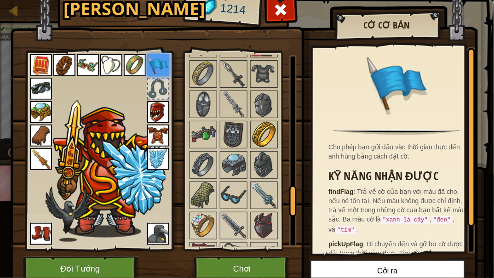
click at [256, 122] on img at bounding box center [264, 135] width 26 height 26
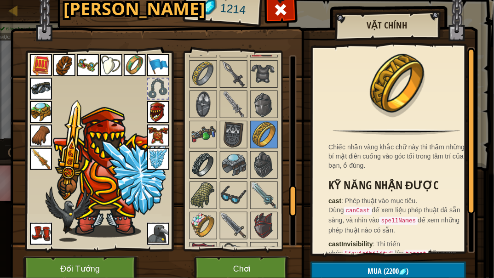
click at [190, 154] on img at bounding box center [203, 165] width 26 height 26
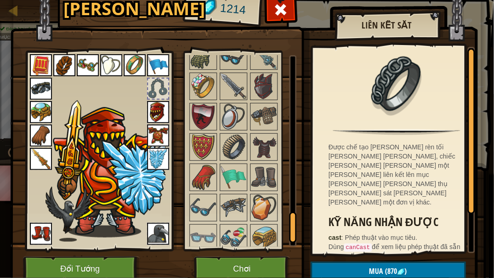
scroll to position [1045, 0]
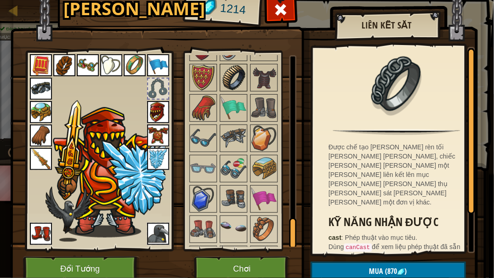
click at [226, 65] on img at bounding box center [234, 78] width 26 height 26
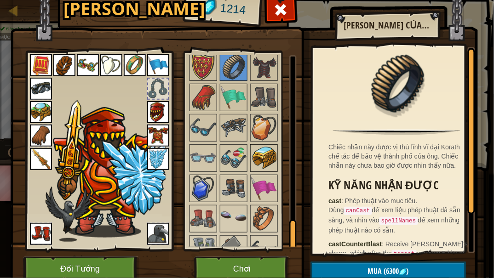
scroll to position [1056, 0]
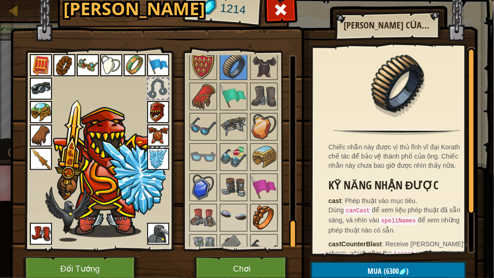
click at [262, 205] on img at bounding box center [264, 218] width 26 height 26
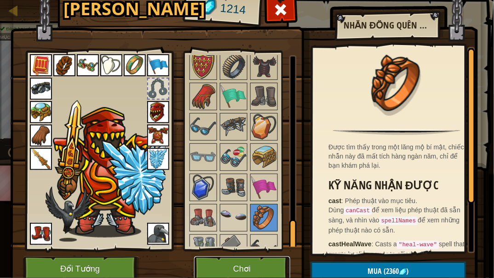
click at [245, 212] on button "Chơi" at bounding box center [242, 269] width 96 height 25
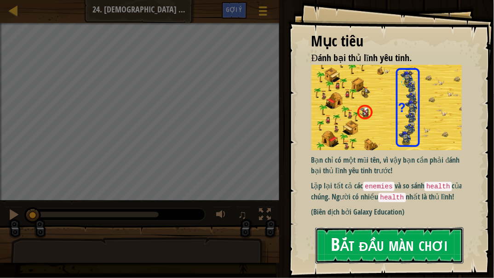
click at [355, 212] on button "Bắt đầu màn chơi" at bounding box center [389, 246] width 148 height 36
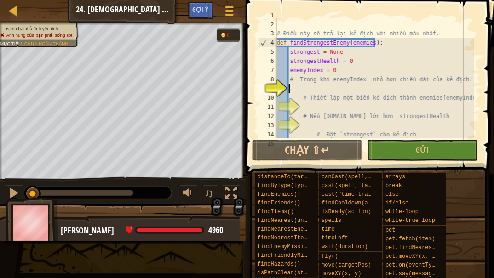
scroll to position [14, 0]
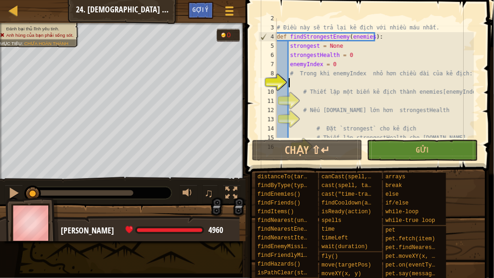
click at [321, 83] on div "# Điều này sẽ trả [PERSON_NAME] địch với [PERSON_NAME] nhất. def findStrongestE…" at bounding box center [374, 83] width 199 height 138
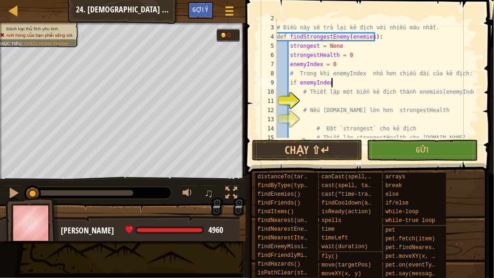
scroll to position [4, 4]
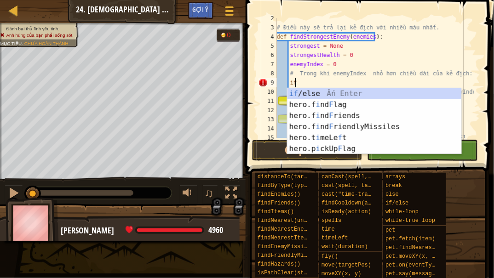
type textarea "i"
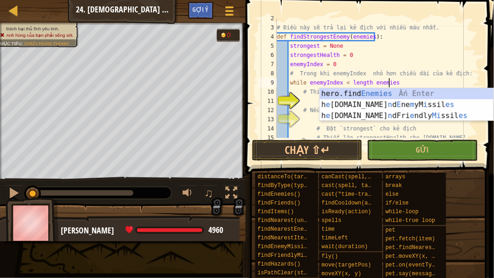
scroll to position [4, 9]
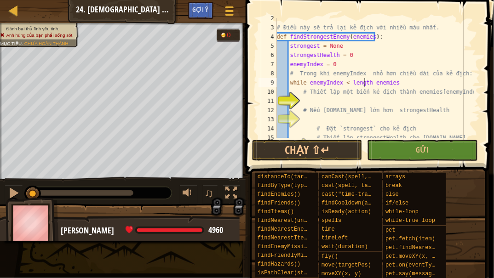
click at [367, 81] on div "# Điều này sẽ trả [PERSON_NAME] địch với [PERSON_NAME] nhất. def findStrongestE…" at bounding box center [374, 83] width 199 height 138
click at [411, 83] on div "# Điều này sẽ trả [PERSON_NAME] địch với [PERSON_NAME] nhất. def findStrongestE…" at bounding box center [374, 83] width 199 height 138
drag, startPoint x: 363, startPoint y: 85, endPoint x: 356, endPoint y: 85, distance: 6.9
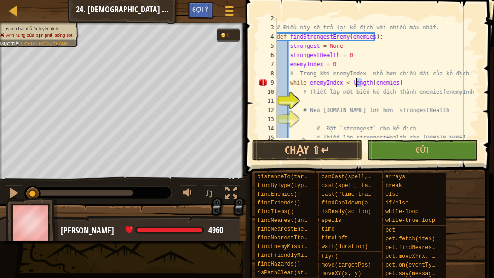
click at [356, 85] on div "# Điều này sẽ trả [PERSON_NAME] địch với [PERSON_NAME] nhất. def findStrongestE…" at bounding box center [374, 83] width 199 height 138
click at [358, 85] on div "# Điều này sẽ trả [PERSON_NAME] địch với [PERSON_NAME] nhất. def findStrongestE…" at bounding box center [374, 83] width 199 height 138
type textarea "while enemyIndex < len(enemies)"
click at [318, 97] on div "# Điều này sẽ trả [PERSON_NAME] địch với [PERSON_NAME] nhất. def findStrongestE…" at bounding box center [374, 83] width 199 height 138
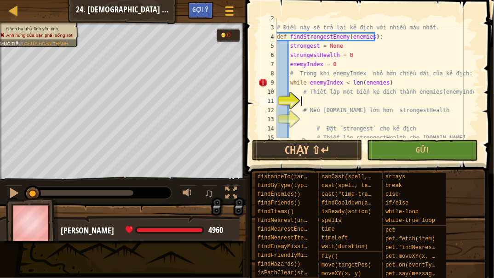
scroll to position [4, 1]
click at [388, 82] on div "# Điều này sẽ trả [PERSON_NAME] địch với [PERSON_NAME] nhất. def findStrongestE…" at bounding box center [374, 83] width 199 height 138
type textarea "while enemyIndex < len(enemies):"
click at [317, 103] on div "# Điều này sẽ trả [PERSON_NAME] địch với [PERSON_NAME] nhất. def findStrongestE…" at bounding box center [374, 83] width 199 height 138
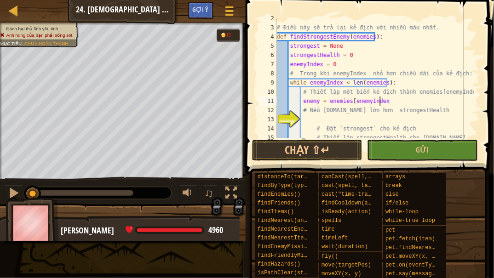
scroll to position [4, 8]
type textarea "enemy = enemies[enemyIndex]"
click at [332, 119] on div "# Điều này sẽ trả [PERSON_NAME] địch với [PERSON_NAME] nhất. def findStrongestE…" at bounding box center [374, 83] width 199 height 138
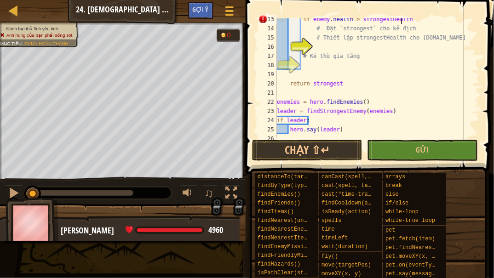
type textarea "if [DOMAIN_NAME] > strongestHealth:"
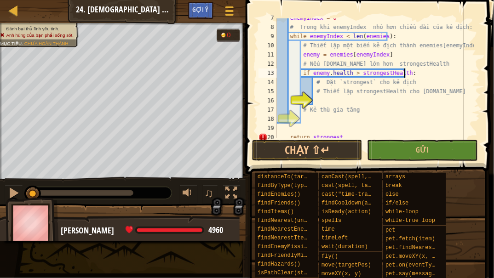
scroll to position [60, 0]
click at [352, 98] on div "enemyIndex = 0 # Trong khi enemyIndex nhỏ [PERSON_NAME] [PERSON_NAME] địch: whi…" at bounding box center [374, 82] width 199 height 138
type textarea "strongestHealth = [DOMAIN_NAME]"
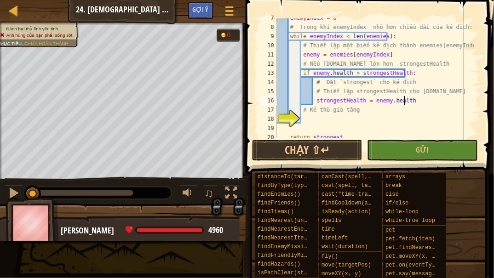
click at [328, 116] on div "enemyIndex = 0 # Trong khi enemyIndex nhỏ [PERSON_NAME] [PERSON_NAME] địch: whi…" at bounding box center [374, 82] width 199 height 138
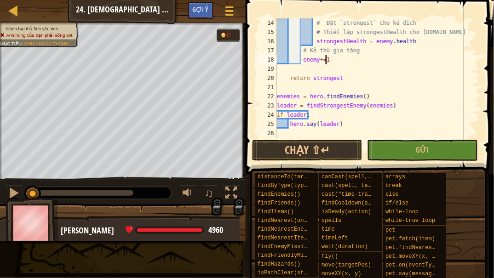
scroll to position [120, 0]
click at [424, 145] on span "Gửi" at bounding box center [422, 150] width 13 height 10
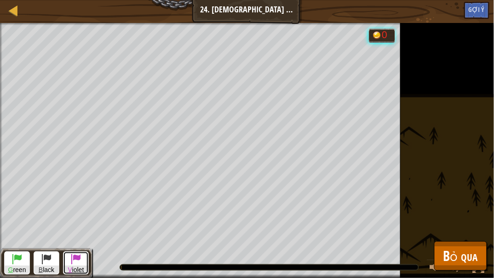
click at [70, 212] on span at bounding box center [75, 258] width 11 height 11
click at [49, 212] on span at bounding box center [46, 258] width 11 height 11
click at [20, 212] on span at bounding box center [16, 258] width 11 height 11
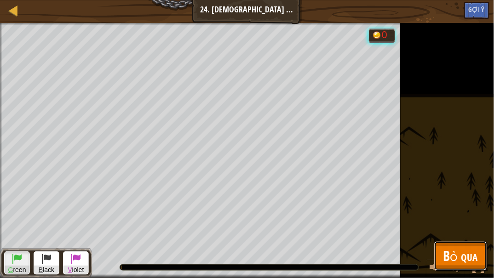
click at [455, 212] on span "Bỏ qua" at bounding box center [460, 255] width 34 height 19
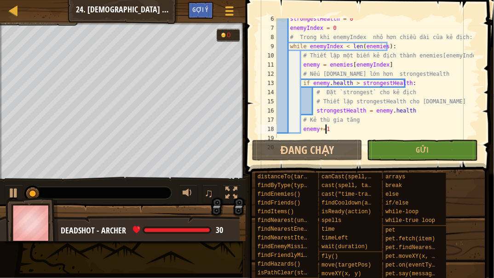
scroll to position [50, 0]
click at [321, 128] on div "strongestHealth = 0 enemyIndex = 0 # Trong khi enemyIndex nhỏ [PERSON_NAME] [PE…" at bounding box center [374, 83] width 199 height 138
click at [315, 129] on div "strongestHealth = 0 enemyIndex = 0 # Trong khi enemyIndex nhỏ [PERSON_NAME] [PE…" at bounding box center [374, 83] width 199 height 138
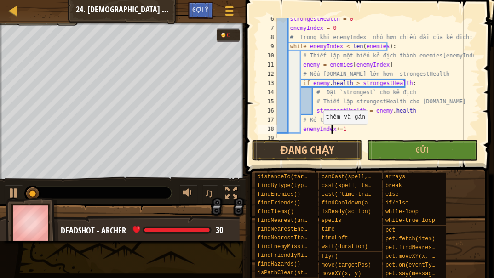
scroll to position [4, 4]
click at [405, 150] on button "Gửi" at bounding box center [422, 150] width 110 height 21
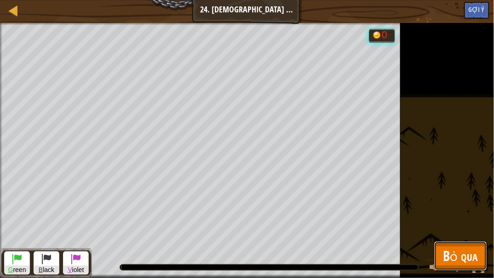
click at [447, 212] on span "Bỏ qua" at bounding box center [460, 255] width 34 height 19
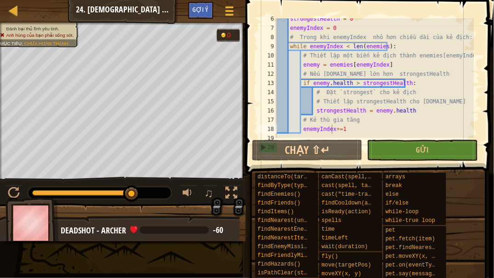
click at [409, 91] on div "strongestHealth = 0 enemyIndex = 0 # Trong khi enemyIndex nhỏ [PERSON_NAME] [PE…" at bounding box center [374, 83] width 199 height 138
click at [455, 102] on div "strongestHealth = 0 enemyIndex = 0 # Trong khi enemyIndex nhỏ [PERSON_NAME] [PE…" at bounding box center [374, 83] width 199 height 138
type textarea "# Thiết lập strongestHealth cho [DOMAIN_NAME]"
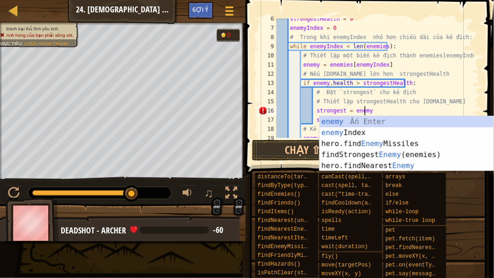
scroll to position [4, 6]
click at [412, 87] on div "strongestHealth = 0 enemyIndex = 0 # Trong khi enemyIndex nhỏ [PERSON_NAME] [PE…" at bounding box center [374, 83] width 199 height 138
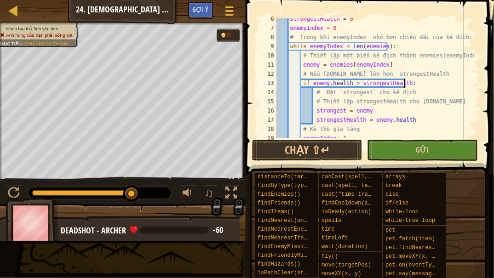
type textarea "if [DOMAIN_NAME] > strongestHealth:"
click at [395, 144] on button "Gửi" at bounding box center [422, 150] width 110 height 21
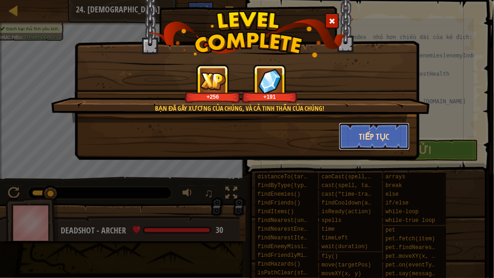
click at [363, 136] on button "Tiếp tục" at bounding box center [374, 137] width 71 height 28
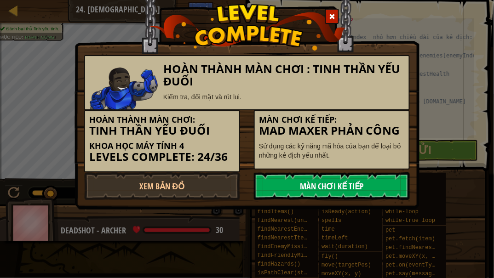
click at [313, 184] on link "Màn chơi kế tiếp" at bounding box center [332, 186] width 156 height 28
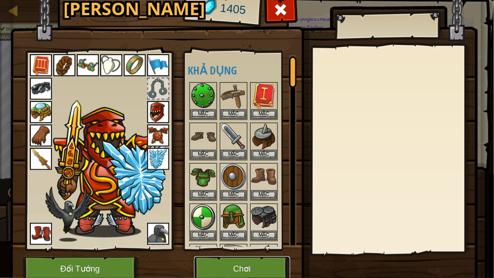
click at [231, 212] on button "Chơi" at bounding box center [242, 269] width 96 height 25
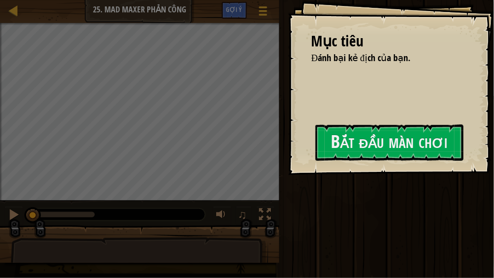
click at [345, 162] on div "Mục [PERSON_NAME] Đánh bại kẻ địch của bạn. Bắt đầu màn [PERSON_NAME] kết nối đ…" at bounding box center [391, 87] width 206 height 175
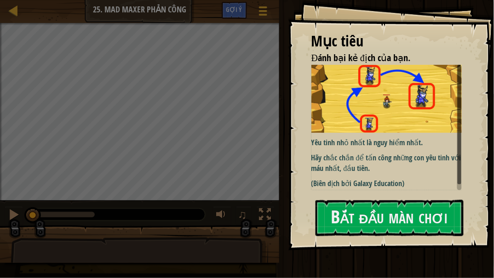
drag, startPoint x: 350, startPoint y: 173, endPoint x: 350, endPoint y: 188, distance: 14.3
click at [350, 177] on div "Yêu tinh nhỏ nhất là nguy hiểm nhất. Hãy chắc chắn để tấn công những con yêu ti…" at bounding box center [389, 127] width 156 height 124
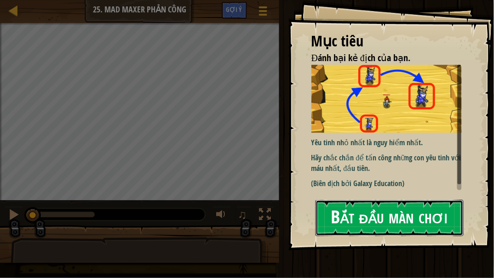
click at [350, 212] on button "Bắt đầu màn chơi" at bounding box center [389, 218] width 148 height 36
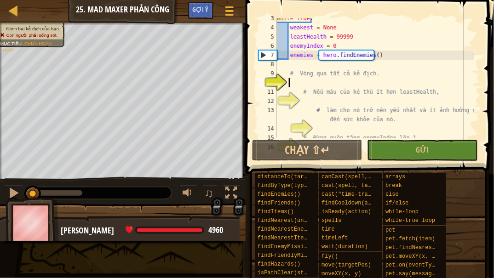
scroll to position [32, 0]
click at [323, 101] on div "while True : weakest = None leastHealth = 99999 enemyIndex = 0 enemies = hero .…" at bounding box center [374, 83] width 199 height 138
click at [327, 132] on div "while True : weakest = None leastHealth = 99999 enemyIndex = 0 enemies = hero .…" at bounding box center [374, 83] width 199 height 138
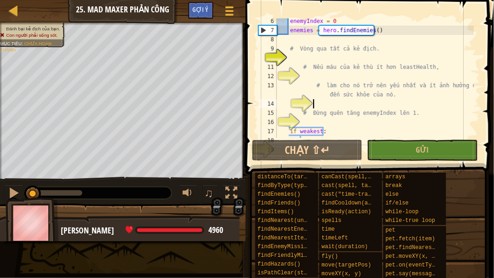
click at [319, 120] on div "enemyIndex = 0 enemies = hero . findEnemies ( ) # Vòng qua tất cả kẻ địch. # Nế…" at bounding box center [374, 86] width 199 height 138
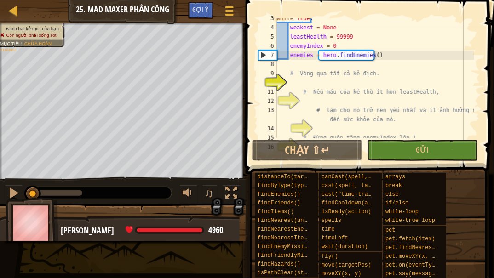
scroll to position [32, 0]
click at [319, 83] on div "while True : weakest = None leastHealth = 99999 enemyIndex = 0 enemies = hero .…" at bounding box center [374, 83] width 199 height 138
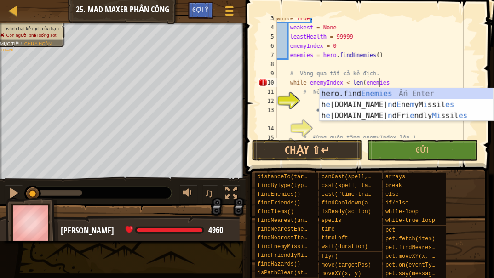
scroll to position [4, 8]
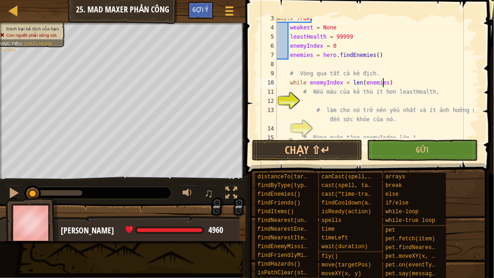
type textarea "while enemyIndex < len(enemies):"
click at [341, 105] on div "while True : weakest = None leastHealth = 99999 enemyIndex = 0 enemies = hero .…" at bounding box center [374, 83] width 199 height 138
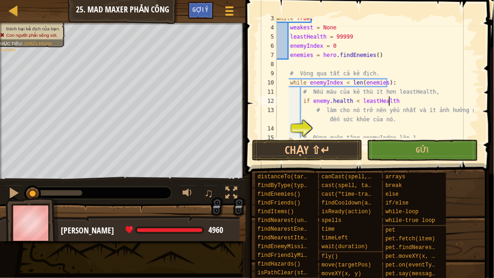
scroll to position [4, 9]
type textarea "if [DOMAIN_NAME] < leastHealth:"
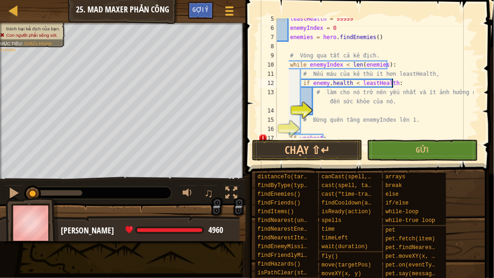
scroll to position [50, 0]
click at [335, 109] on div "leastHealth = 99999 enemyIndex = 0 enemies = hero . findEnemies ( ) # Vòng qua …" at bounding box center [374, 83] width 199 height 138
click at [323, 129] on div "leastHealth = 99999 enemyIndex = 0 enemies = hero . findEnemies ( ) # Vòng qua …" at bounding box center [374, 83] width 199 height 138
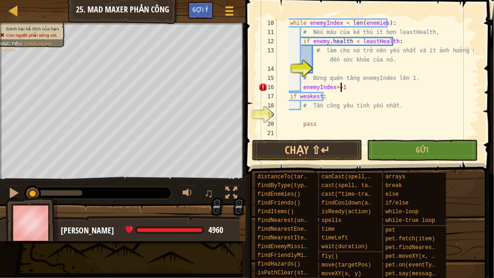
scroll to position [92, 0]
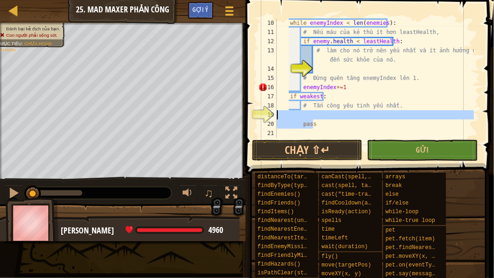
drag, startPoint x: 330, startPoint y: 120, endPoint x: 275, endPoint y: 116, distance: 54.9
click at [275, 116] on div "enemyIndex+=1 10 11 12 13 14 15 16 17 18 19 20 21 while enemyIndex < len ( enem…" at bounding box center [368, 78] width 223 height 120
type textarea "pass"
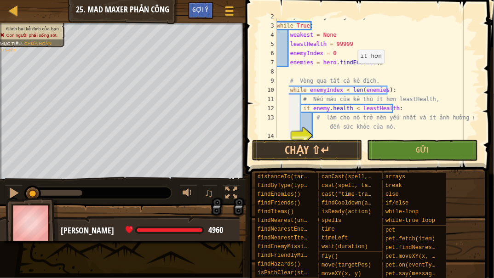
scroll to position [25, 0]
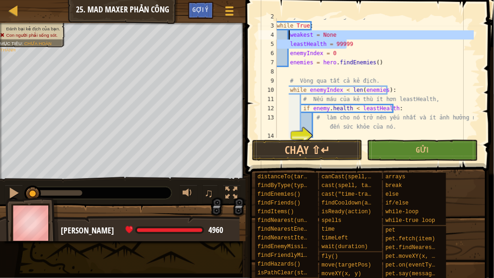
drag, startPoint x: 362, startPoint y: 46, endPoint x: 288, endPoint y: 32, distance: 74.9
click at [288, 32] on div "# Hãy tấn công những con yêu tinh có ít máu nhất trước. while True : weakest = …" at bounding box center [374, 81] width 199 height 138
type textarea "weakest = None leastHealth = 99999"
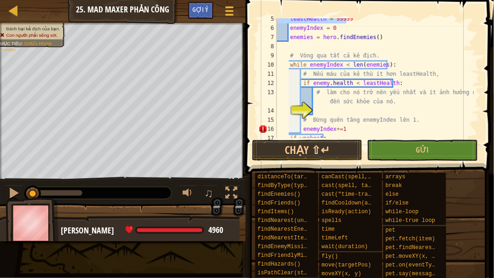
click at [336, 110] on div "leastHealth = 99999 enemyIndex = 0 enemies = hero . findEnemies ( ) # Vòng qua …" at bounding box center [374, 83] width 199 height 138
paste textarea "leastHealth = 99999"
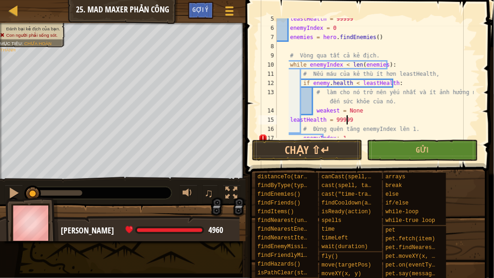
click at [290, 120] on div "leastHealth = 99999 enemyIndex = 0 enemies = hero . findEnemies ( ) # Vòng qua …" at bounding box center [374, 83] width 199 height 138
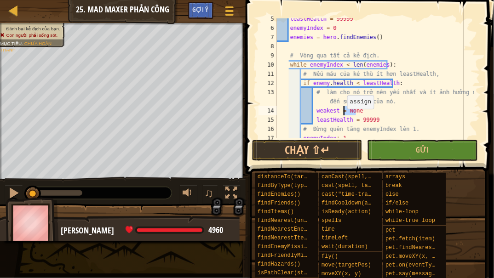
drag, startPoint x: 363, startPoint y: 112, endPoint x: 343, endPoint y: 114, distance: 20.3
click at [343, 114] on div "leastHealth = 99999 enemyIndex = 0 enemies = hero . findEnemies ( ) # Vòng qua …" at bounding box center [374, 83] width 199 height 138
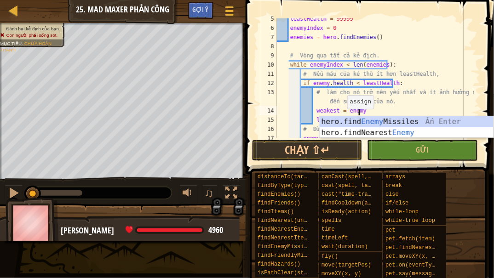
scroll to position [4, 6]
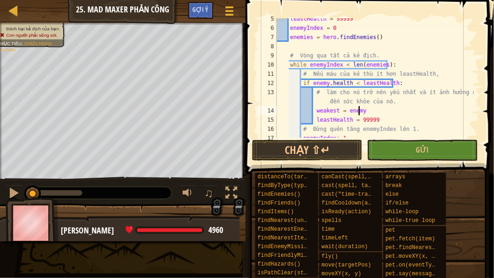
click at [366, 115] on div "leastHealth = 99999 enemyIndex = 0 enemies = hero . findEnemies ( ) # Vòng qua …" at bounding box center [374, 83] width 199 height 138
drag, startPoint x: 374, startPoint y: 120, endPoint x: 356, endPoint y: 118, distance: 18.1
click at [356, 118] on div "leastHealth = 99999 enemyIndex = 0 enemies = hero . findEnemies ( ) # Vòng qua …" at bounding box center [374, 83] width 199 height 138
type textarea "leastHealth = [DOMAIN_NAME]"
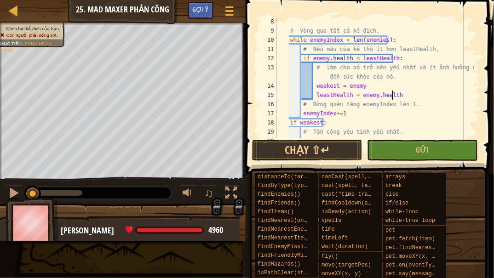
scroll to position [83, 0]
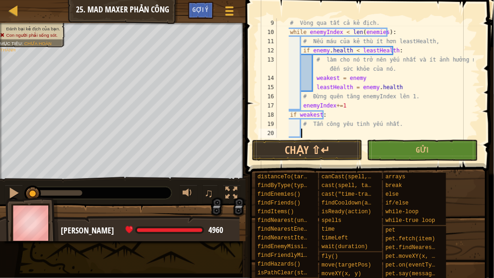
click at [331, 131] on div "# Vòng qua tất cả kẻ địch. while enemyIndex < len ( enemies ) : # Nếu máu của k…" at bounding box center [374, 87] width 199 height 138
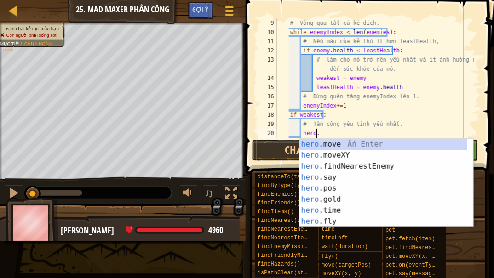
scroll to position [4, 3]
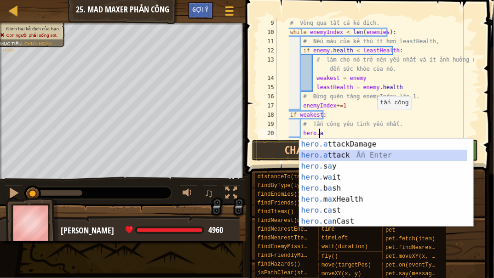
click at [332, 155] on div "hero.a ttackDamage Ấn Enter hero.a ttack Ấn Enter hero. s a y [DEMOGRAPHIC_DATA…" at bounding box center [383, 194] width 168 height 110
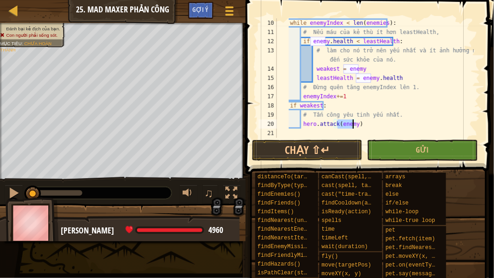
scroll to position [92, 0]
click at [384, 127] on div "while enemyIndex < len ( enemies ) : # Nếu máu của kẻ thù ít hơn leastHealth, i…" at bounding box center [374, 87] width 199 height 138
click at [421, 145] on span "Gửi" at bounding box center [422, 150] width 13 height 10
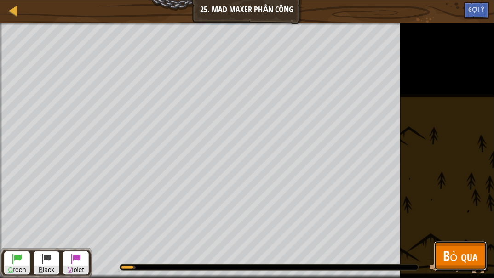
click at [459, 212] on span "Bỏ qua" at bounding box center [460, 255] width 34 height 19
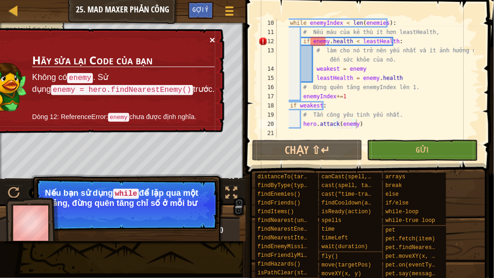
click at [212, 38] on button "×" at bounding box center [213, 40] width 6 height 10
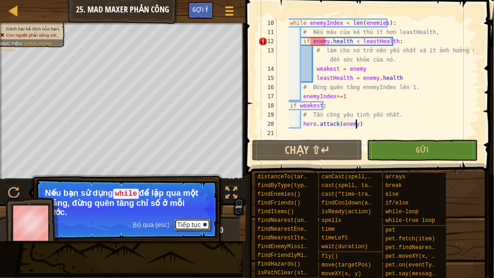
click at [198, 212] on button "Tiếp tục" at bounding box center [192, 225] width 36 height 12
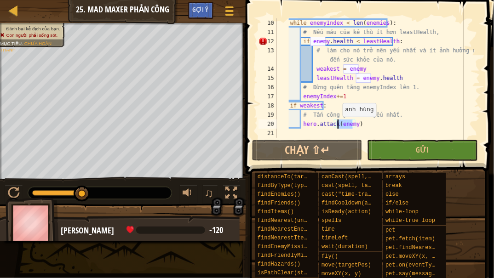
drag, startPoint x: 352, startPoint y: 126, endPoint x: 338, endPoint y: 126, distance: 14.3
click at [338, 126] on div "while enemyIndex < len ( enemies ) : # Nếu máu của kẻ thù ít hơn leastHealth, i…" at bounding box center [374, 87] width 199 height 138
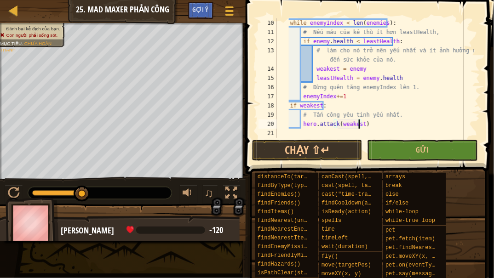
scroll to position [67, 0]
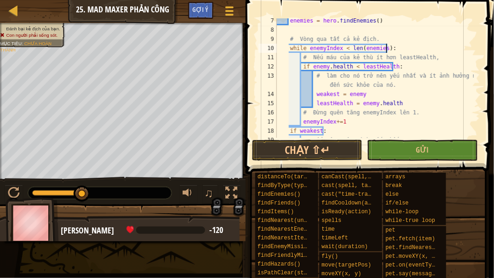
click at [393, 47] on div "enemies = hero . findEnemies ( ) # Vòng qua tất cả kẻ địch. while enemyIndex < …" at bounding box center [374, 85] width 199 height 138
type textarea "while enemyIndex < len(enemies):"
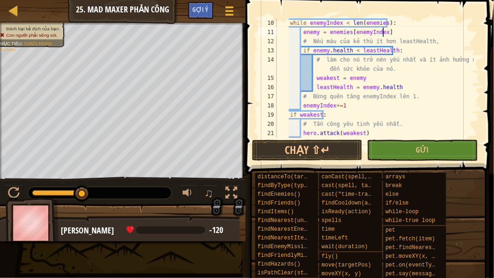
scroll to position [101, 0]
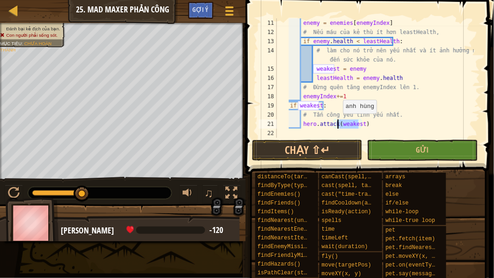
drag, startPoint x: 359, startPoint y: 124, endPoint x: 338, endPoint y: 122, distance: 20.8
click at [338, 122] on div "enemy = enemies [ enemyIndex ] # Nếu máu của kẻ thù ít hơn leastHealth, if enem…" at bounding box center [374, 87] width 199 height 138
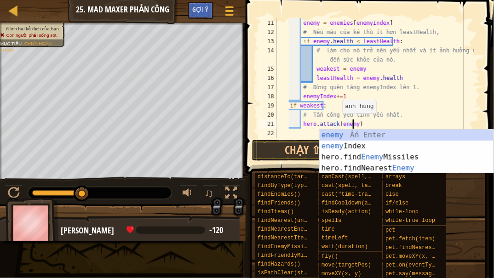
scroll to position [4, 6]
click at [364, 118] on div "enemy = enemies [ enemyIndex ] # Nếu máu của kẻ thù ít hơn leastHealth, if enem…" at bounding box center [374, 87] width 199 height 138
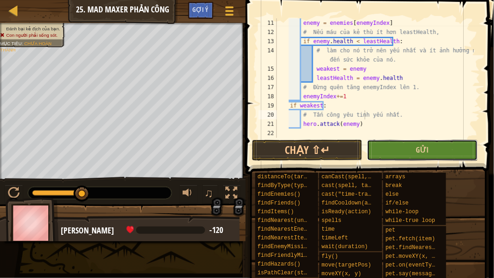
click at [406, 155] on button "Gửi" at bounding box center [422, 150] width 110 height 21
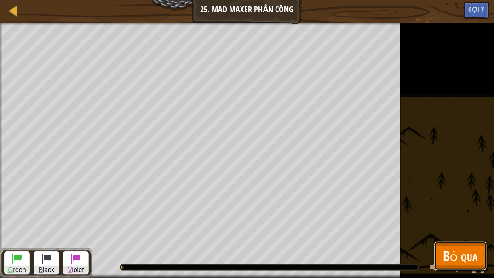
click at [458, 212] on span "Bỏ qua" at bounding box center [460, 255] width 34 height 19
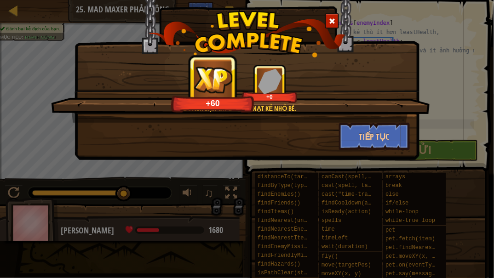
click at [331, 24] on span at bounding box center [332, 21] width 6 height 6
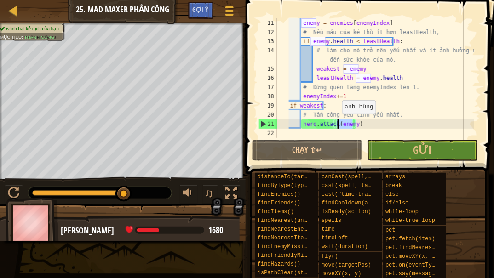
drag, startPoint x: 352, startPoint y: 125, endPoint x: 337, endPoint y: 123, distance: 15.3
click at [337, 123] on div "enemy = enemies [ enemyIndex ] # Nếu máu của kẻ thù ít hơn leastHealth, if enem…" at bounding box center [374, 87] width 199 height 138
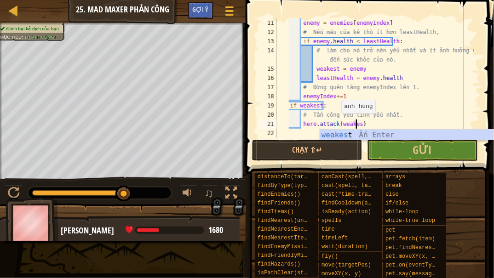
scroll to position [4, 6]
click at [385, 119] on div "enemy = enemies [ enemyIndex ] # Nếu máu của kẻ thù ít hơn leastHealth, if enem…" at bounding box center [374, 87] width 199 height 138
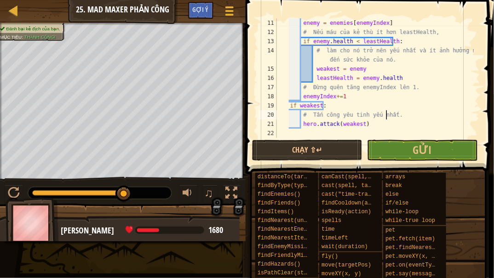
type textarea "# Tấn công yêu tinh yếu nhất."
click at [391, 147] on button "Gửi" at bounding box center [422, 150] width 110 height 21
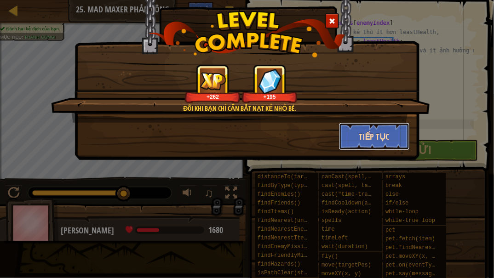
click at [366, 137] on button "Tiếp tục" at bounding box center [374, 137] width 71 height 28
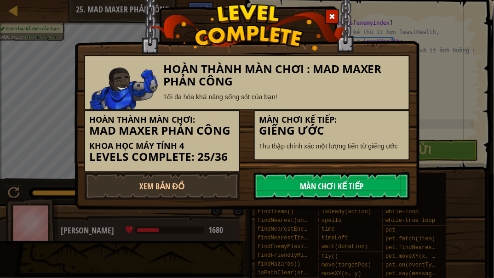
click at [336, 189] on link "Màn chơi kế tiếp" at bounding box center [332, 186] width 156 height 28
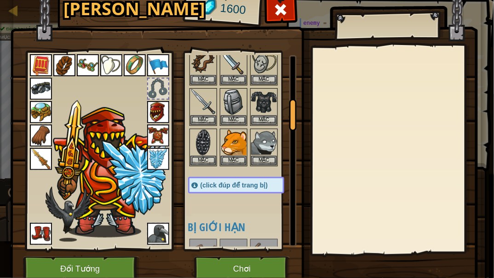
scroll to position [278, 0]
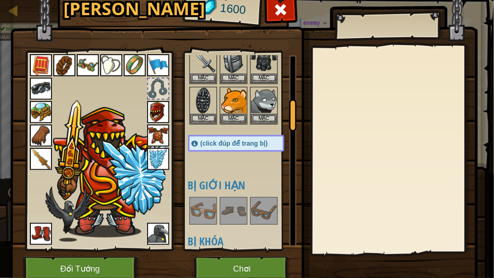
click at [160, 92] on div at bounding box center [158, 89] width 20 height 20
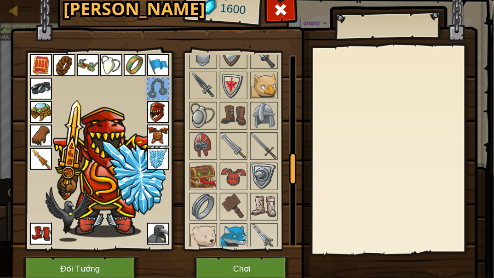
scroll to position [627, 0]
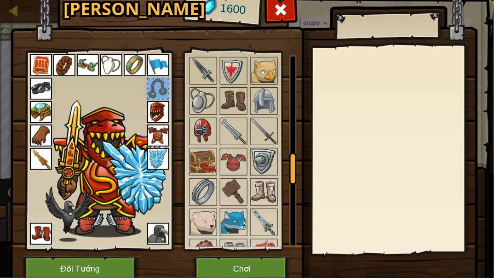
click at [197, 120] on img at bounding box center [203, 132] width 26 height 26
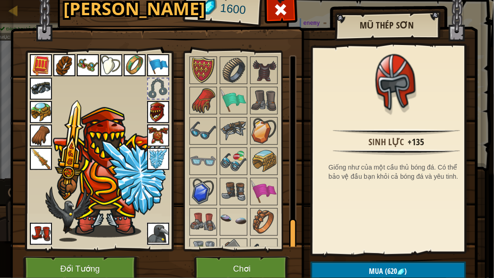
scroll to position [1056, 0]
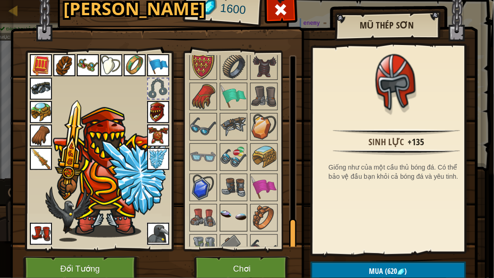
click at [230, 205] on img at bounding box center [234, 218] width 26 height 26
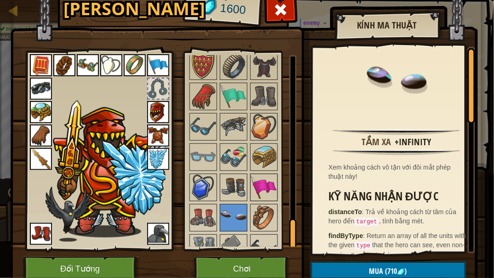
click at [263, 175] on img at bounding box center [264, 188] width 26 height 26
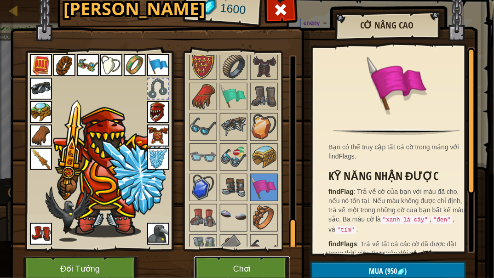
click at [261, 212] on button "Chơi" at bounding box center [242, 269] width 96 height 25
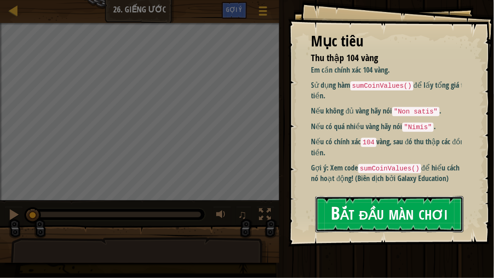
click at [406, 208] on button "Bắt đầu màn chơi" at bounding box center [389, 214] width 148 height 36
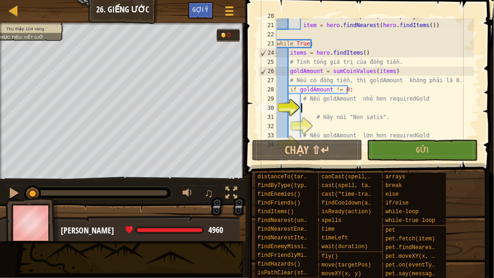
scroll to position [206, 0]
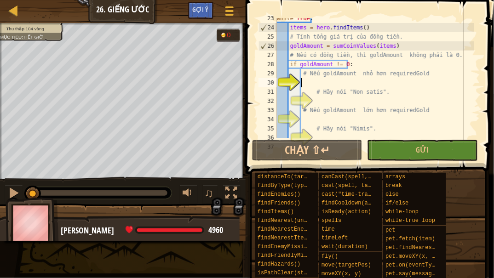
click at [314, 84] on div "while True : items = hero . findItems ( ) # Tính tổng giá trị của đồng tiền. go…" at bounding box center [374, 83] width 199 height 138
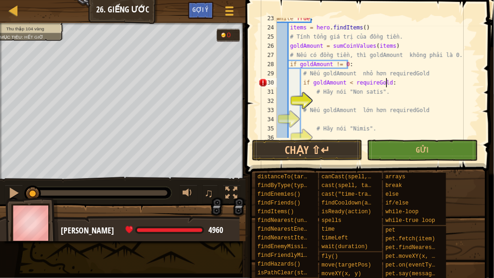
scroll to position [4, 8]
click at [369, 83] on div "while True : items = hero . findItems ( ) # Tính tổng giá trị của đồng tiền. go…" at bounding box center [374, 83] width 199 height 138
click at [372, 83] on div "while True : items = hero . findItems ( ) # Tính tổng giá trị của đồng tiền. go…" at bounding box center [374, 83] width 199 height 138
type textarea "if goldAmount < requiredGold:"
click at [356, 98] on div "while True : items = hero . findItems ( ) # Tính tổng giá trị của đồng tiền. go…" at bounding box center [374, 83] width 199 height 138
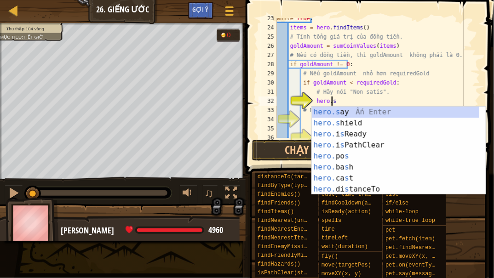
scroll to position [4, 4]
click at [368, 115] on div "hero.s ay Ấn Enter hero.s hield Ấn Enter hero. i s Ready Ấn Enter hero. i s Pat…" at bounding box center [396, 162] width 168 height 110
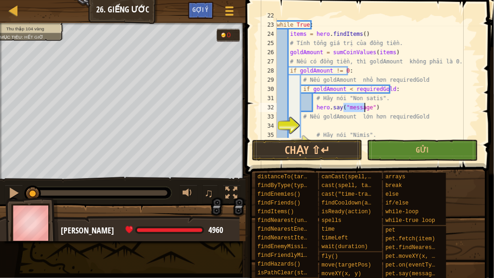
scroll to position [225, 0]
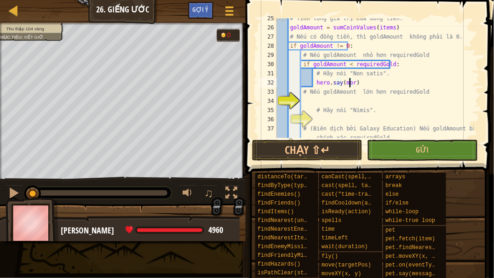
type textarea "hero.say(more)"
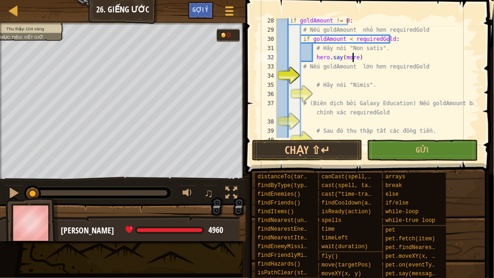
scroll to position [251, 0]
click at [339, 71] on div "if goldAmount != 0 : # Nếu goldAmount nhỏ hơn requiredGold if goldAmount < requ…" at bounding box center [374, 85] width 199 height 138
drag, startPoint x: 396, startPoint y: 39, endPoint x: 302, endPoint y: 40, distance: 94.7
click at [302, 40] on div "if goldAmount != 0 : # Nếu goldAmount nhỏ hơn requiredGold if goldAmount < requ…" at bounding box center [374, 85] width 199 height 138
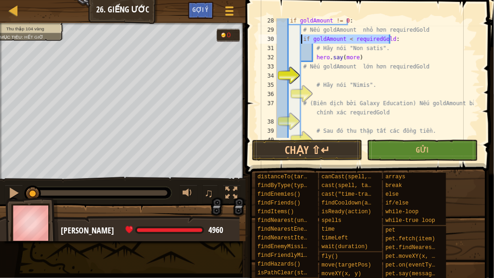
type textarea "if goldAmount < requiredGold:"
click at [318, 78] on div "if goldAmount != 0 : # Nếu goldAmount nhỏ hơn requiredGold if goldAmount < requ…" at bounding box center [374, 85] width 199 height 138
paste textarea "if goldAmount < requiredGold:"
type textarea "if goldAmount < requiredGold:"
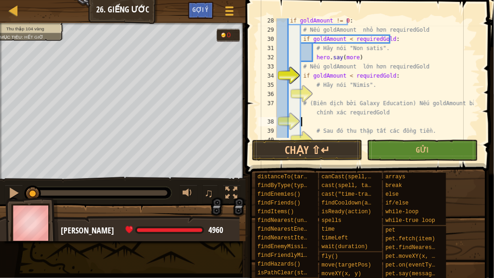
click at [331, 123] on div "if goldAmount != 0 : # Nếu goldAmount nhỏ hơn requiredGold if goldAmount < requ…" at bounding box center [374, 85] width 199 height 138
paste textarea "if goldAmount < requiredGold:"
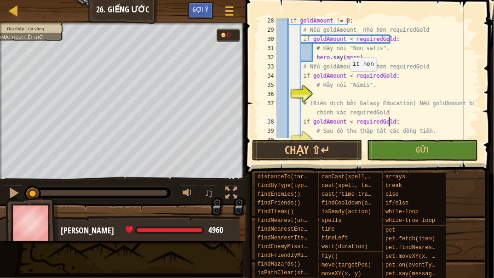
click at [346, 78] on div "if goldAmount != 0 : # Nếu goldAmount nhỏ hơn requiredGold if goldAmount < requ…" at bounding box center [374, 85] width 199 height 138
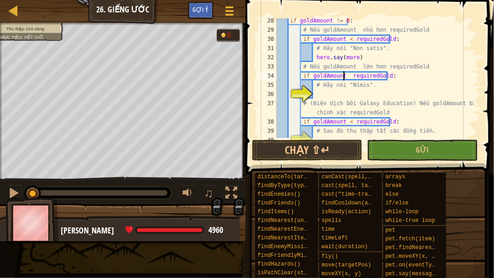
scroll to position [4, 6]
click at [346, 122] on div "if goldAmount != 0 : # Nếu goldAmount nhỏ hơn requiredGold if goldAmount < requ…" at bounding box center [374, 85] width 199 height 138
type textarea "if goldAmount == requiredGold:"
click at [337, 95] on div "if goldAmount != 0 : # Nếu goldAmount nhỏ hơn requiredGold if goldAmount < requ…" at bounding box center [374, 85] width 199 height 138
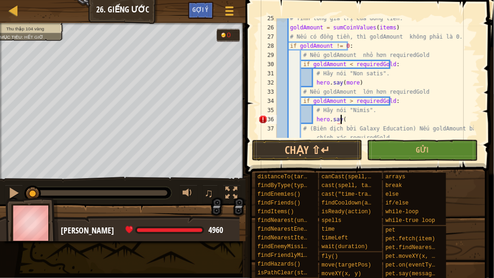
scroll to position [275, 0]
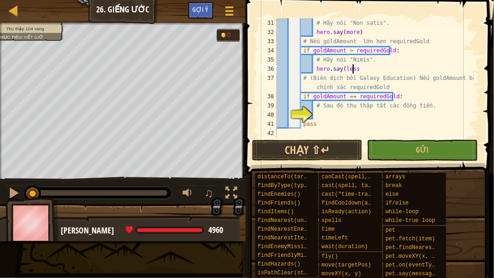
type textarea "hero.say(less)"
click at [334, 113] on div "# Hãy nói "Non satis". hero . say ( more ) # Nếu goldAmount lớn hơn requiredGol…" at bounding box center [374, 87] width 199 height 138
drag, startPoint x: 318, startPoint y: 123, endPoint x: 250, endPoint y: 125, distance: 68.1
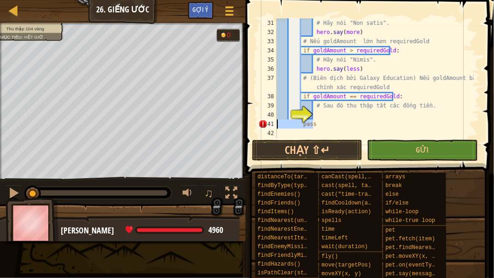
click at [253, 126] on div "31 32 33 34 35 36 37 38 39 40 41 42 # Hãy nói "Non satis". hero . say ( more ) …" at bounding box center [368, 105] width 251 height 201
type textarea "pass"
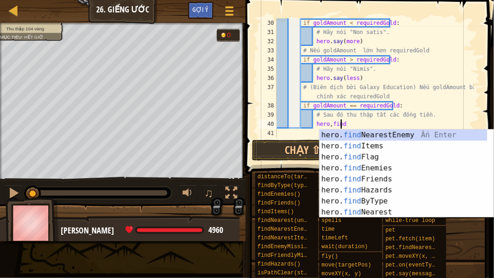
scroll to position [4, 5]
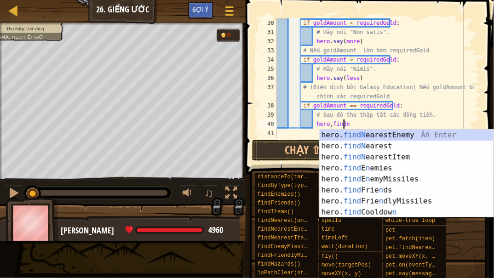
type textarea "hero,findn"
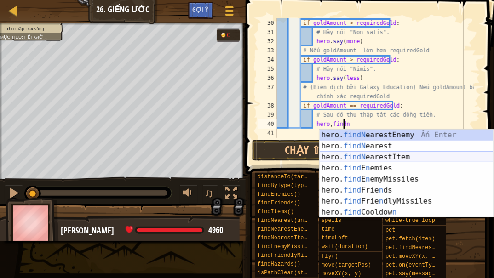
click at [376, 157] on div "hero. findN earestEnemy Ấn Enter hero. findN earest Ấn Enter hero. findN earest…" at bounding box center [407, 185] width 174 height 110
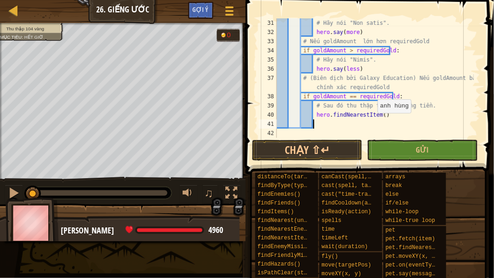
scroll to position [275, 0]
click at [314, 115] on div "# Hãy nói "Non satis". hero . say ( more ) # Nếu goldAmount lớn hơn requiredGol…" at bounding box center [374, 87] width 199 height 138
type textarea "item = hero.findNearestItem()"
click at [320, 124] on div "# Hãy nói "Non satis". hero . say ( more ) # Nếu goldAmount lớn hơn requiredGol…" at bounding box center [374, 87] width 199 height 138
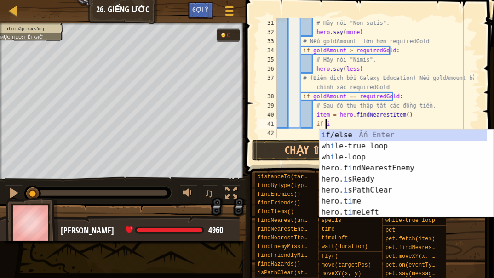
scroll to position [4, 3]
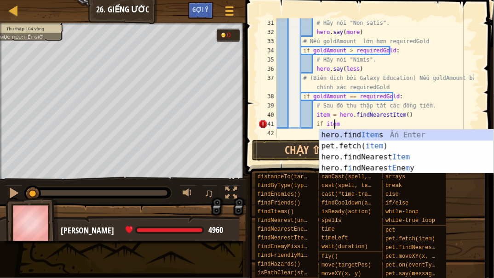
type textarea "if item:"
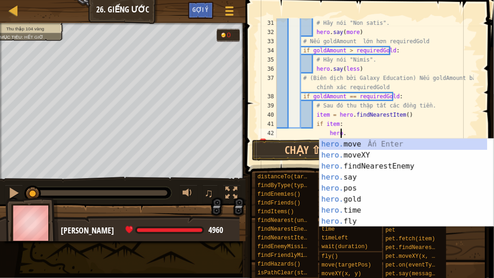
scroll to position [4, 5]
click at [350, 156] on div "hero. move Ấn Enter hero. moveXY Ấn Enter hero. findNearestEnemy Ấn Enter hero.…" at bounding box center [404, 194] width 168 height 110
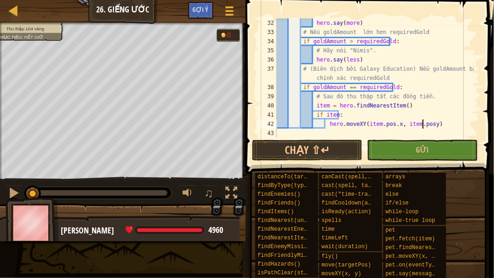
scroll to position [4, 12]
click at [429, 149] on button "Gửi" at bounding box center [422, 150] width 110 height 21
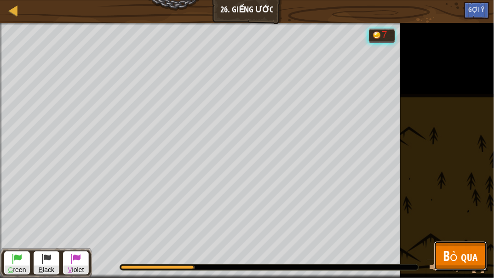
click at [469, 212] on span "Bỏ qua" at bounding box center [460, 255] width 34 height 19
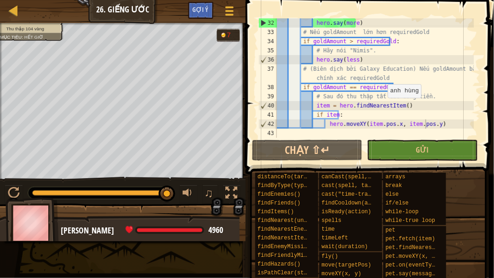
scroll to position [4, 10]
drag, startPoint x: 383, startPoint y: 107, endPoint x: 361, endPoint y: 107, distance: 22.1
click at [361, 107] on div "hero . say ( more ) # Nếu goldAmount lớn hơn requiredGold if goldAmount > requi…" at bounding box center [374, 87] width 199 height 138
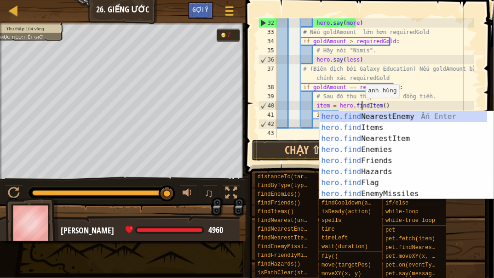
scroll to position [4, 8]
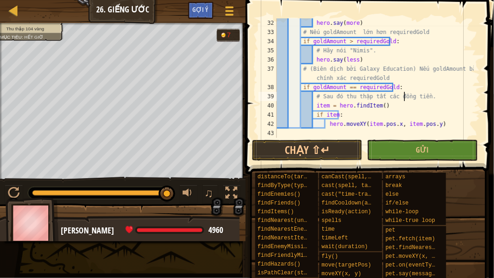
click at [406, 95] on div "hero . say ( more ) # Nếu goldAmount lớn hơn requiredGold if goldAmount > requi…" at bounding box center [374, 87] width 199 height 138
click at [372, 106] on div "hero . say ( more ) # Nếu goldAmount lớn hơn requiredGold if goldAmount > requi…" at bounding box center [374, 87] width 199 height 138
click at [374, 107] on div "hero . say ( more ) # Nếu goldAmount lớn hơn requiredGold if goldAmount > requi…" at bounding box center [374, 87] width 199 height 138
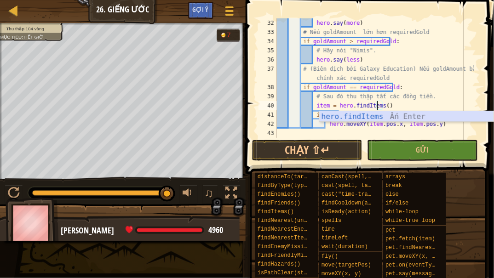
click at [383, 119] on div "hero.findItems Ấn Enter" at bounding box center [407, 127] width 174 height 33
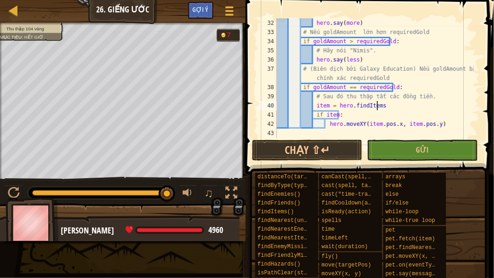
scroll to position [4, 7]
click at [393, 150] on button "Gửi" at bounding box center [422, 150] width 110 height 21
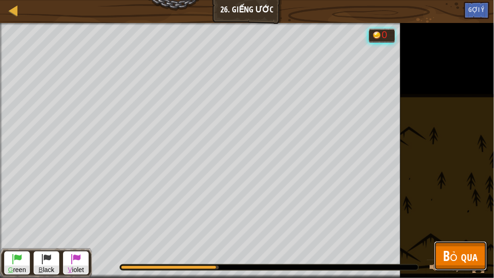
click at [458, 212] on span "Bỏ qua" at bounding box center [460, 255] width 34 height 19
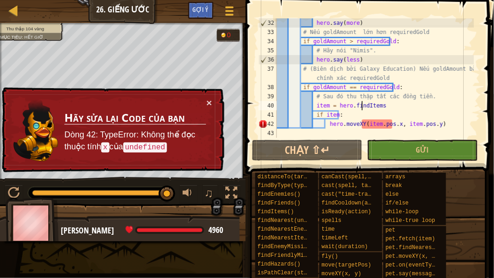
click at [361, 103] on div "hero . say ( more ) # Nếu goldAmount lớn hơn requiredGold if goldAmount > requi…" at bounding box center [374, 87] width 199 height 138
drag, startPoint x: 378, startPoint y: 104, endPoint x: 313, endPoint y: 106, distance: 64.9
click at [313, 106] on div "hero . say ( more ) # Nếu goldAmount lớn hơn requiredGold if goldAmount > requi…" at bounding box center [374, 87] width 199 height 138
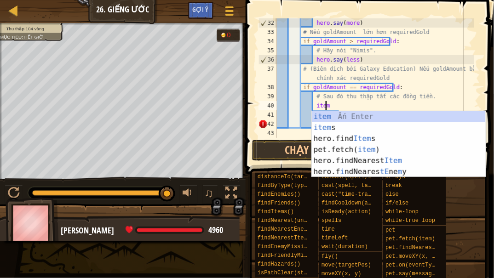
scroll to position [4, 3]
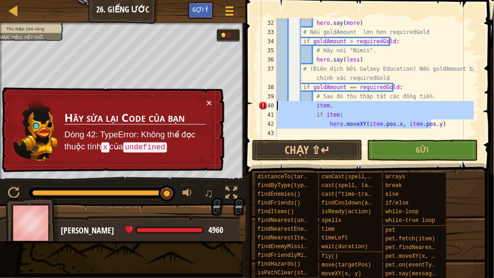
drag, startPoint x: 439, startPoint y: 126, endPoint x: 273, endPoint y: 108, distance: 167.5
click at [273, 108] on div "item. 32 33 34 35 36 37 38 39 40 41 42 43 hero . say ( more ) # Nếu goldAmount …" at bounding box center [368, 78] width 223 height 120
type textarea "item. if item:"
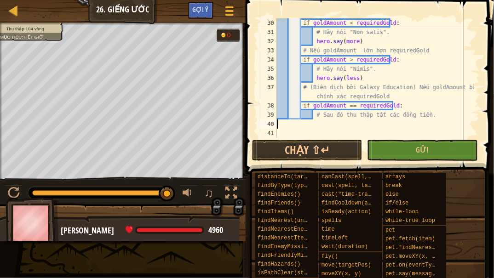
scroll to position [267, 0]
click at [427, 116] on div "if goldAmount < requiredGold : # Hãy nói "Non satis". hero . say ( more ) # Nếu…" at bounding box center [374, 87] width 199 height 138
type textarea "# Sau đó thu thập tất các đồng tiền."
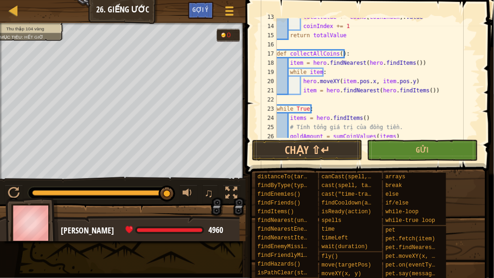
scroll to position [116, 0]
drag, startPoint x: 340, startPoint y: 52, endPoint x: 289, endPoint y: 53, distance: 51.1
click at [289, 53] on div "totalValue += coins [ coinIndex ] . value coinIndex += 1 return totalValue def …" at bounding box center [374, 81] width 199 height 138
type textarea "def collectAllCoins():"
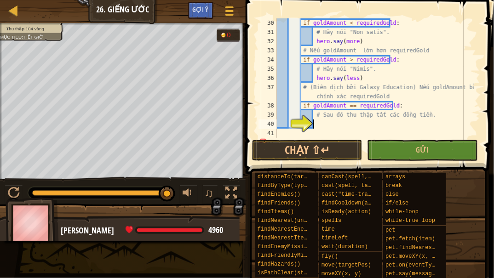
click at [328, 123] on div "if goldAmount < requiredGold : # Hãy nói "Non satis". hero . say ( more ) # Nếu…" at bounding box center [374, 87] width 199 height 138
paste textarea "collectAllCoins()"
type textarea "collectAllCoins()"
click at [418, 148] on span "Gửi" at bounding box center [422, 150] width 13 height 10
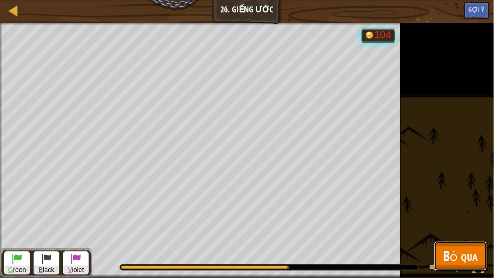
click at [477, 255] on div "Bản đồ Khoa học Máy tính 4 26. Giếng Ước Tuỳ chọn Xong Gợi ý 1 הההההההההההההההה…" at bounding box center [247, 139] width 494 height 278
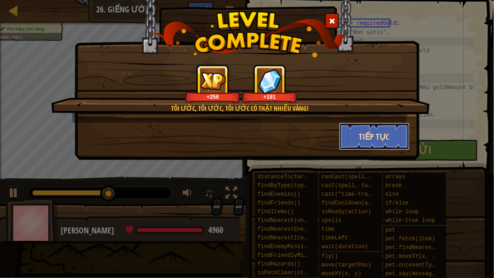
click at [367, 138] on button "Tiếp tục" at bounding box center [374, 137] width 71 height 28
click at [447, 97] on div "Tôi ước, tôi ước, tôi ước có thật nhiều vàng! +256 +191 Tiếp tục" at bounding box center [247, 139] width 494 height 278
